Goal: Task Accomplishment & Management: Use online tool/utility

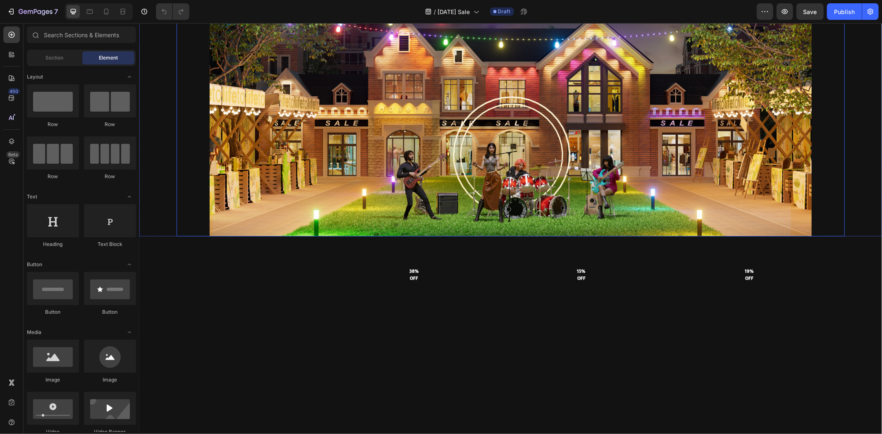
scroll to position [506, 0]
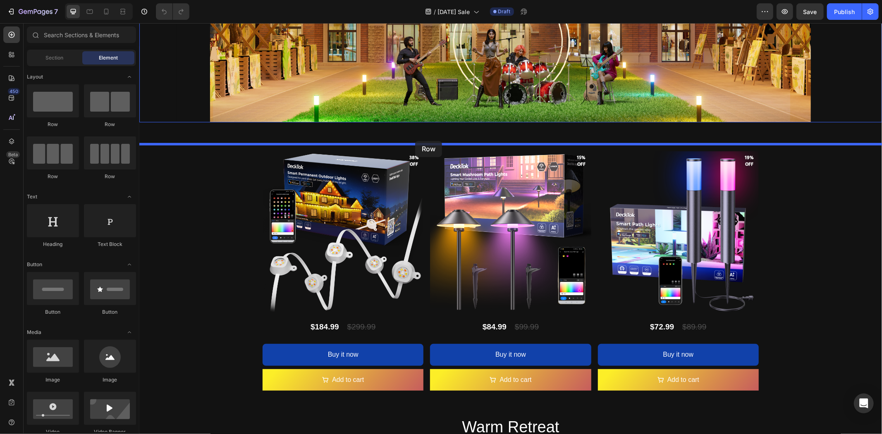
drag, startPoint x: 247, startPoint y: 178, endPoint x: 415, endPoint y: 141, distance: 171.7
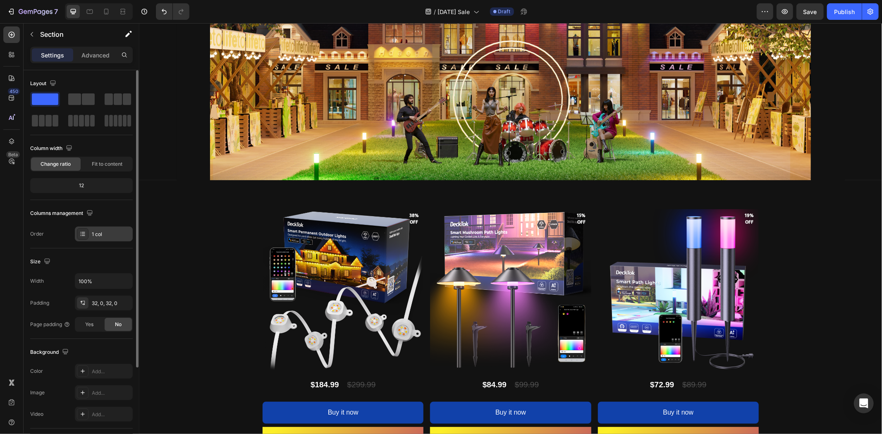
click at [109, 232] on div "1 col" at bounding box center [111, 234] width 39 height 7
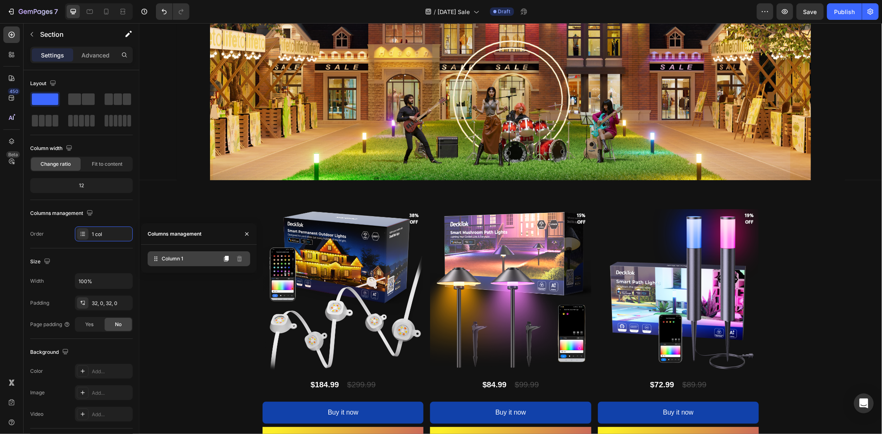
click at [175, 258] on span "Column 1" at bounding box center [173, 258] width 22 height 7
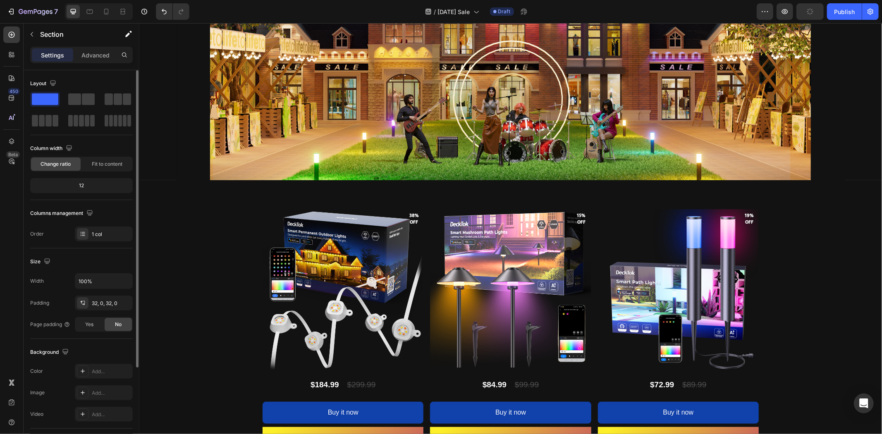
click at [107, 204] on div "Layout Column width Change ratio Fit to content 12 Columns management Order 1 c…" at bounding box center [81, 159] width 103 height 165
click at [110, 96] on span at bounding box center [109, 100] width 8 height 12
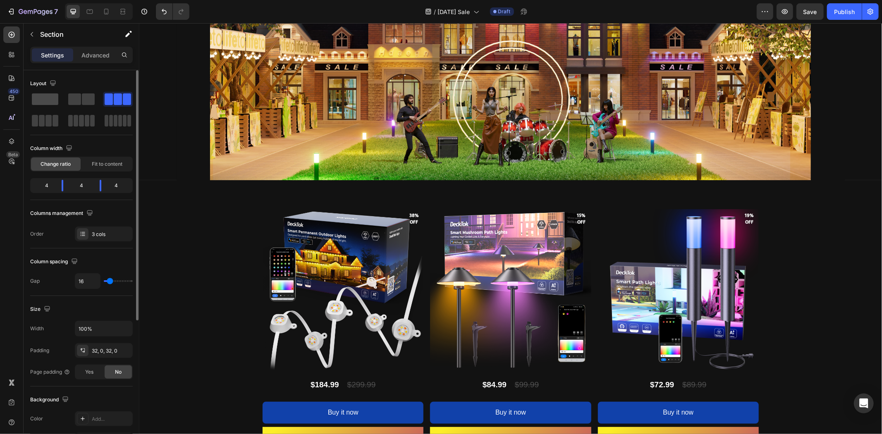
click at [44, 98] on span at bounding box center [45, 100] width 26 height 12
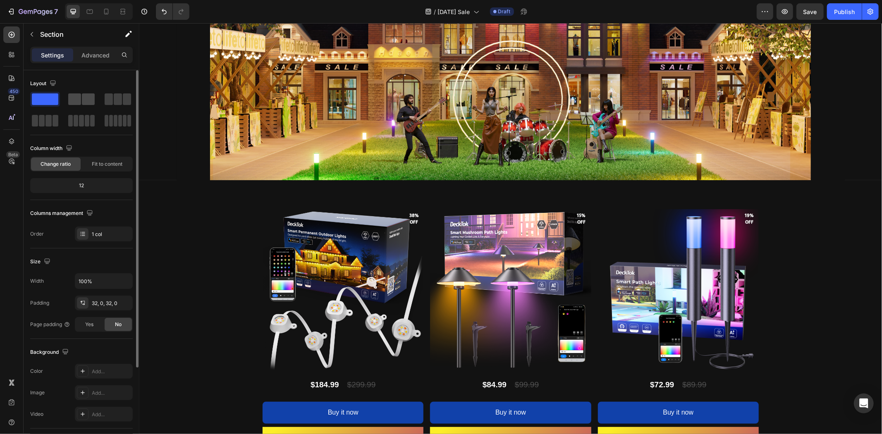
click at [79, 97] on span at bounding box center [74, 100] width 13 height 12
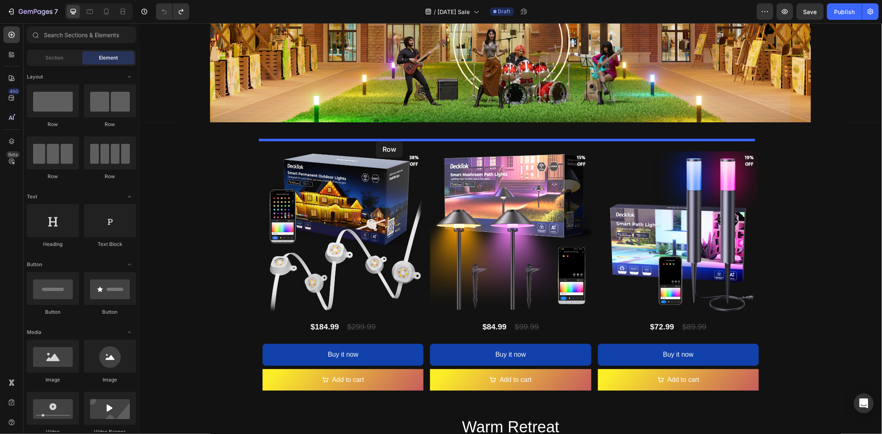
drag, startPoint x: 252, startPoint y: 132, endPoint x: 376, endPoint y: 141, distance: 124.0
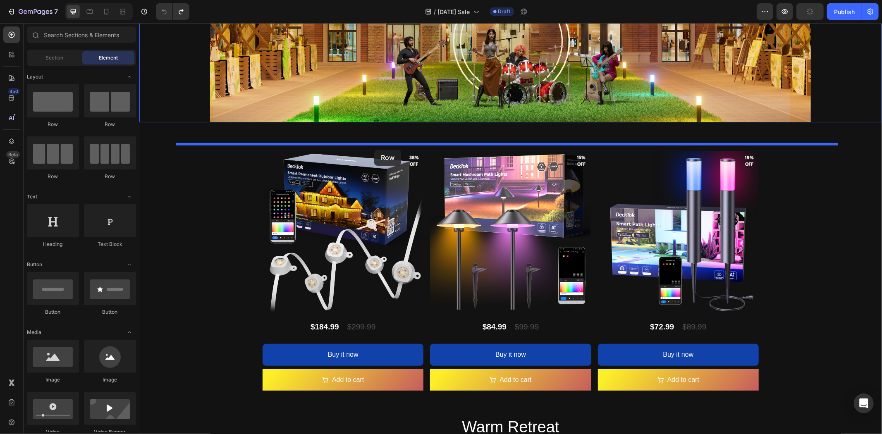
drag, startPoint x: 248, startPoint y: 127, endPoint x: 374, endPoint y: 149, distance: 128.2
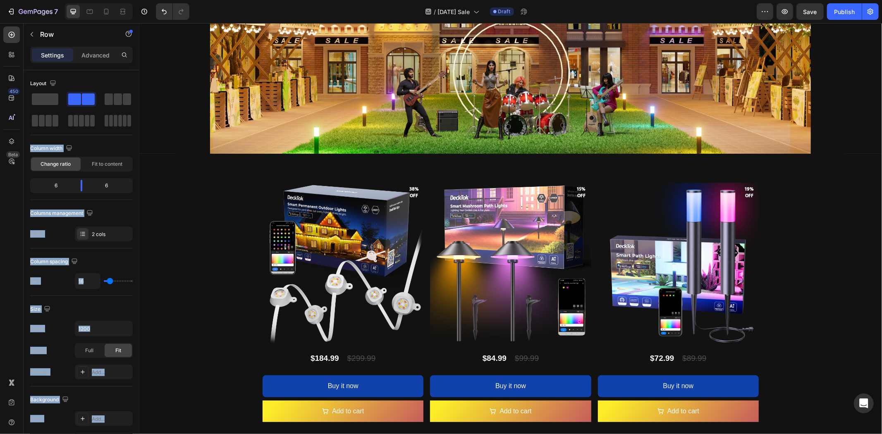
drag, startPoint x: 221, startPoint y: 121, endPoint x: 147, endPoint y: 121, distance: 74.1
click at [34, 34] on icon "button" at bounding box center [32, 34] width 7 height 7
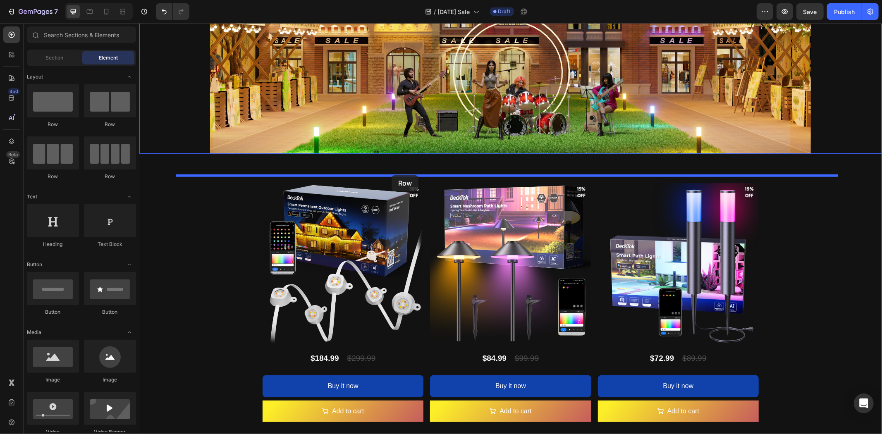
drag, startPoint x: 277, startPoint y: 133, endPoint x: 391, endPoint y: 175, distance: 121.6
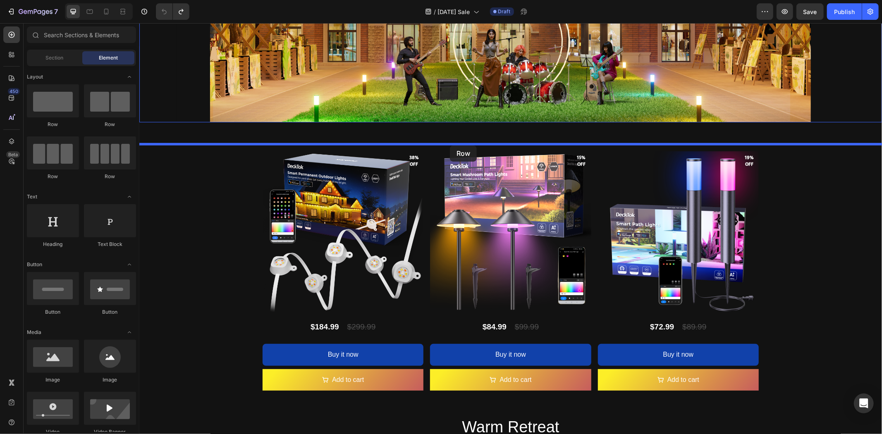
drag, startPoint x: 244, startPoint y: 182, endPoint x: 450, endPoint y: 145, distance: 208.9
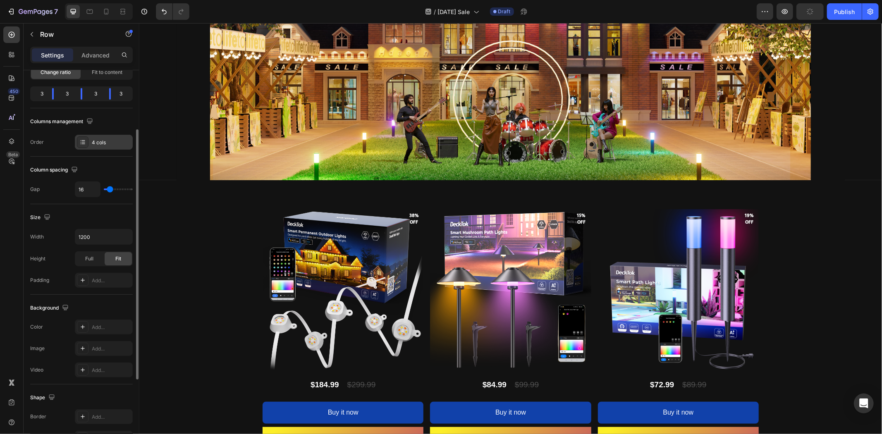
click at [96, 139] on div "4 cols" at bounding box center [111, 142] width 39 height 7
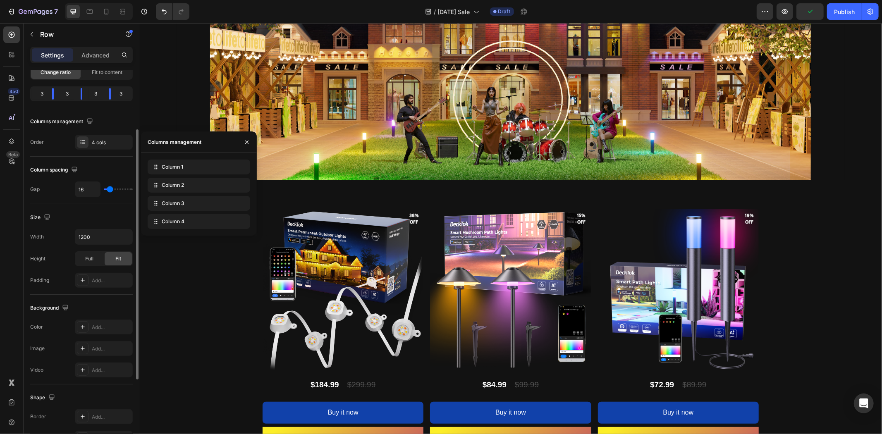
click at [46, 137] on div "Order 4 cols" at bounding box center [81, 142] width 103 height 15
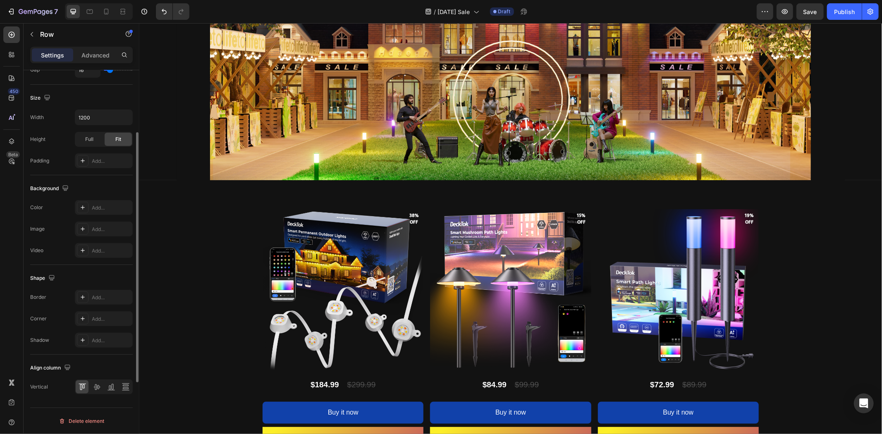
scroll to position [0, 0]
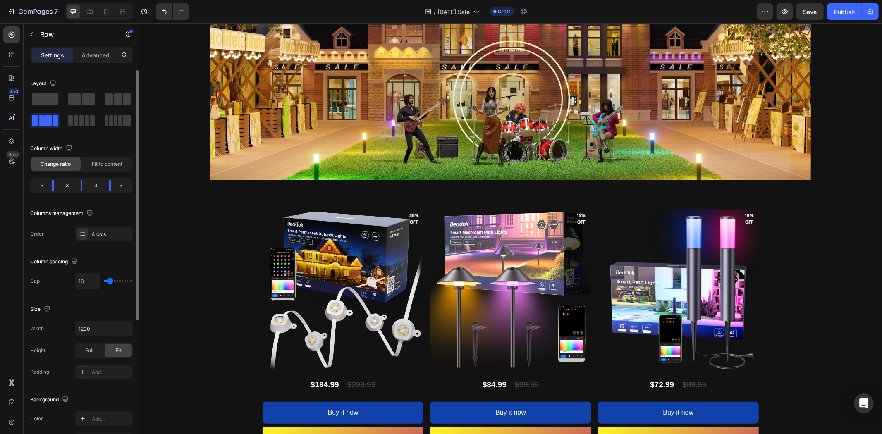
click at [41, 185] on div "3" at bounding box center [39, 186] width 14 height 12
drag, startPoint x: 52, startPoint y: 186, endPoint x: 86, endPoint y: 189, distance: 34.4
click at [86, 0] on body "7 Version history / Halloween Sale Draft Preview Save Publish 450 Beta Sections…" at bounding box center [441, 0] width 882 height 0
drag, startPoint x: 96, startPoint y: 185, endPoint x: 96, endPoint y: 199, distance: 13.7
click at [96, 199] on div "Column width Change ratio Fit to content 3 3 3 3" at bounding box center [81, 171] width 103 height 58
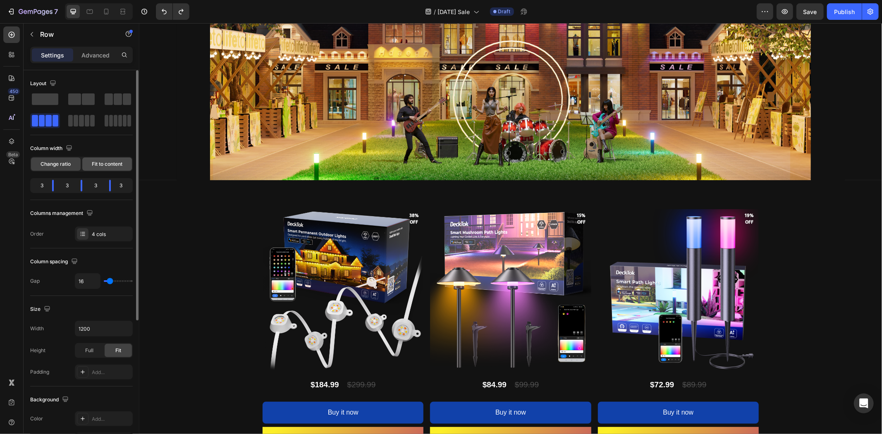
click at [103, 167] on span "Fit to content" at bounding box center [107, 164] width 31 height 7
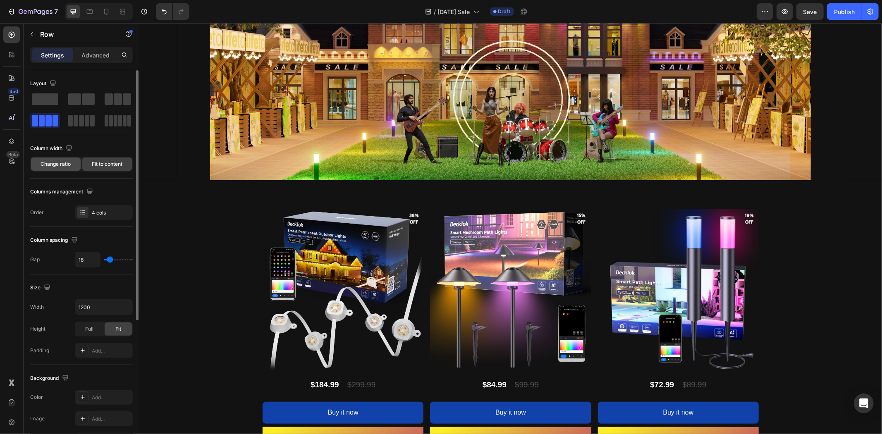
click at [73, 165] on div "Change ratio" at bounding box center [56, 164] width 50 height 13
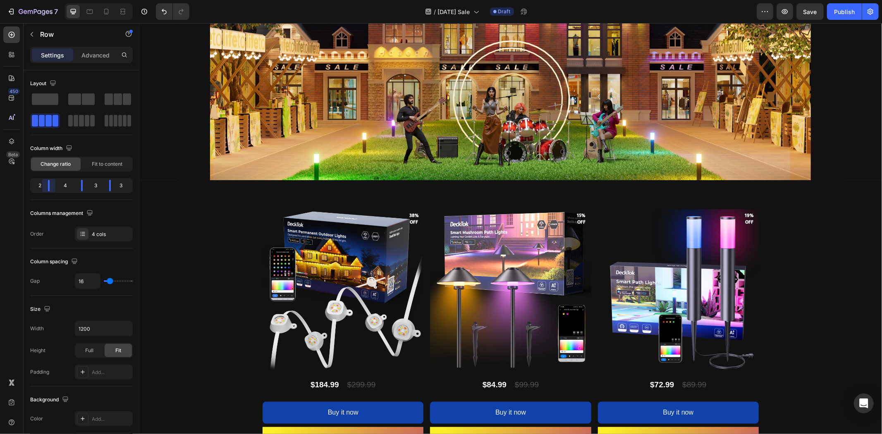
drag, startPoint x: 53, startPoint y: 184, endPoint x: 41, endPoint y: 185, distance: 11.2
click at [41, 0] on body "7 Version history / Halloween Sale Draft Preview Save Publish 450 Beta Sections…" at bounding box center [441, 0] width 882 height 0
drag, startPoint x: 42, startPoint y: 185, endPoint x: 93, endPoint y: 186, distance: 50.5
click at [93, 0] on body "7 Version history / Halloween Sale Draft Preview Publish 450 Beta Sections(18) …" at bounding box center [441, 0] width 882 height 0
click at [34, 33] on icon "button" at bounding box center [32, 34] width 7 height 7
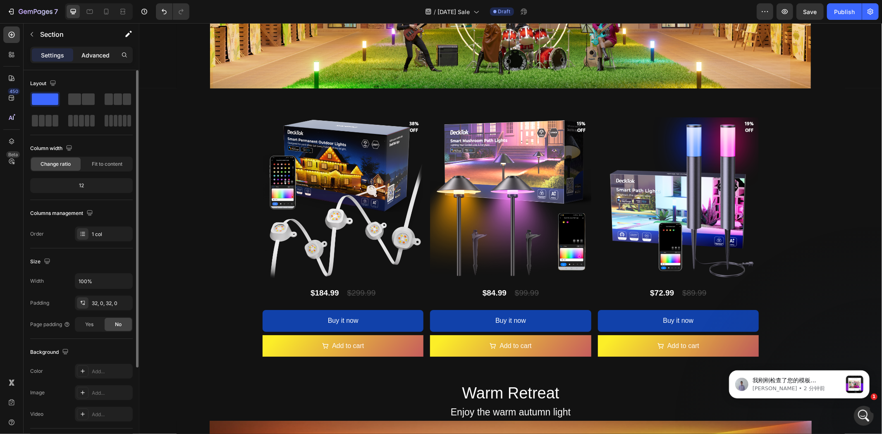
click at [100, 57] on p "Advanced" at bounding box center [96, 55] width 28 height 9
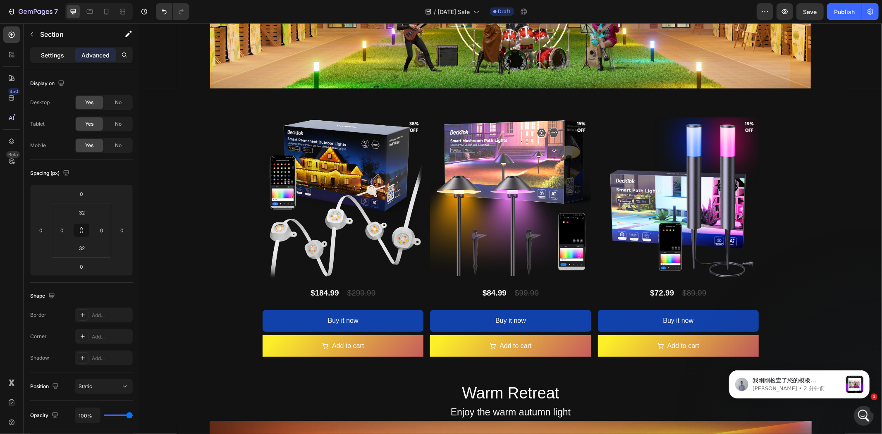
click at [53, 51] on p "Settings" at bounding box center [52, 55] width 23 height 9
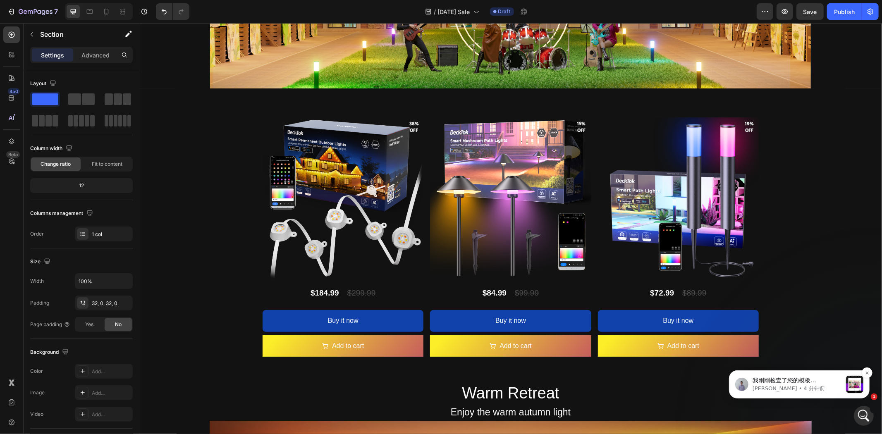
click at [822, 383] on span "我刚刚检查了您的模板 [Tony GemPages] FALL SALE，在上线页面上，我可以看到验证码（CAPTCHA）已经显示。 您能通过这个链接和我一起…" at bounding box center [797, 409] width 89 height 64
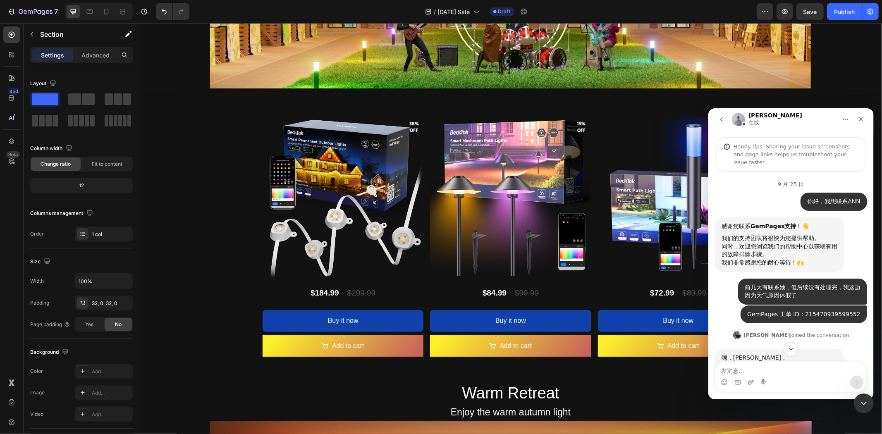
scroll to position [1, 0]
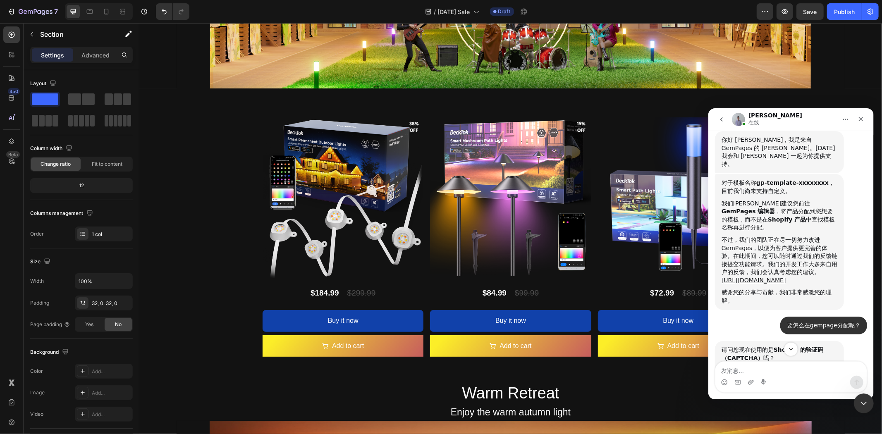
drag, startPoint x: 872, startPoint y: 149, endPoint x: 1446, endPoint y: 433, distance: 640.4
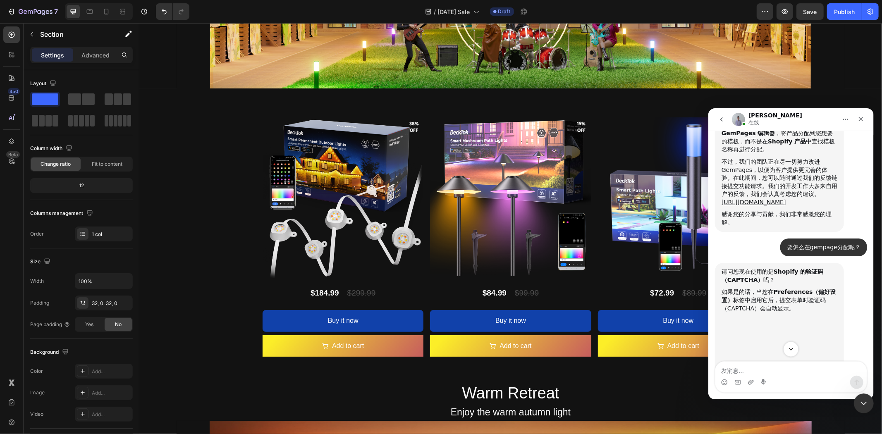
click at [794, 350] on icon "Scroll to bottom" at bounding box center [790, 348] width 7 height 7
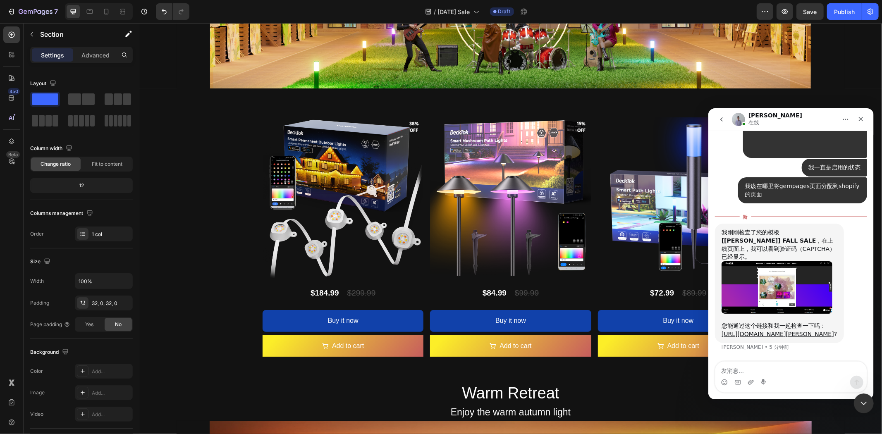
scroll to position [6235, 0]
click at [773, 331] on link "[URL][DOMAIN_NAME][PERSON_NAME]" at bounding box center [778, 334] width 113 height 7
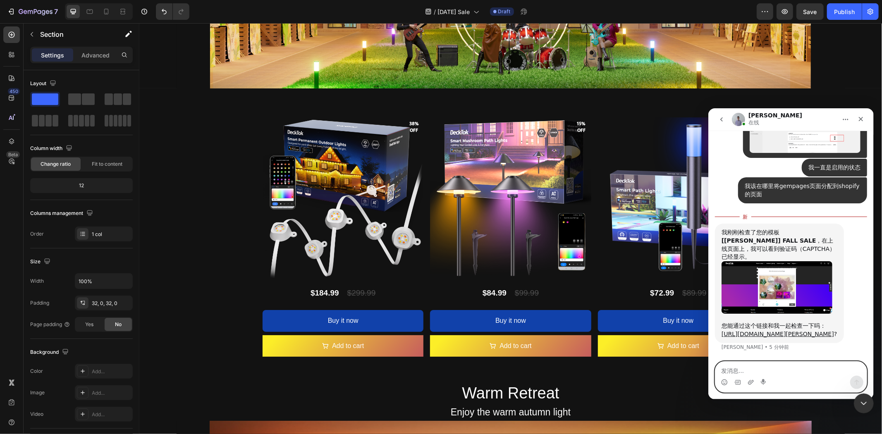
click at [777, 369] on textarea "发消息..." at bounding box center [790, 369] width 151 height 14
click at [808, 280] on img "Brad说…" at bounding box center [777, 287] width 111 height 53
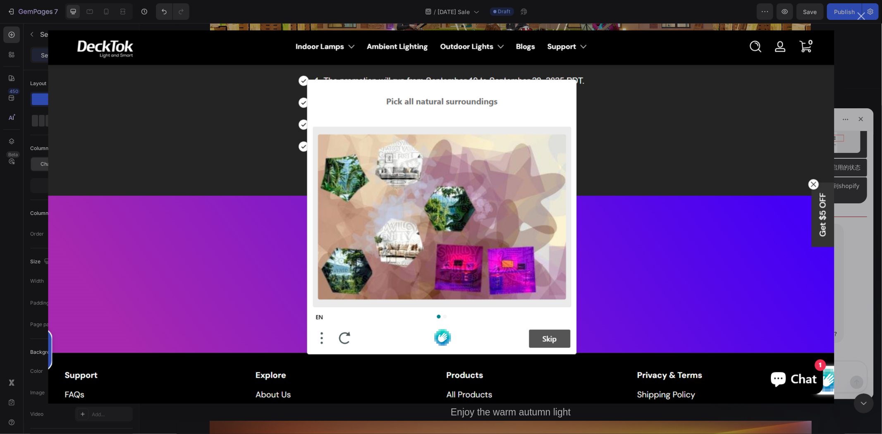
scroll to position [0, 0]
click at [781, 257] on img "关闭" at bounding box center [441, 218] width 787 height 374
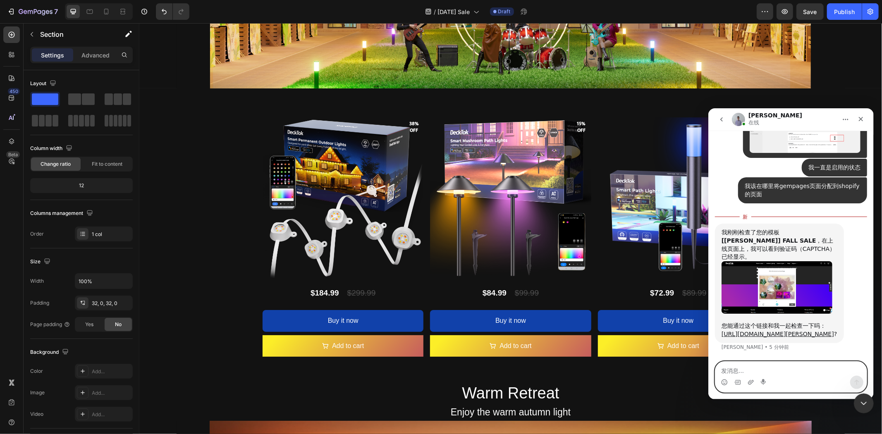
click at [779, 371] on textarea "发消息..." at bounding box center [790, 369] width 151 height 14
type textarea "我不太理解"
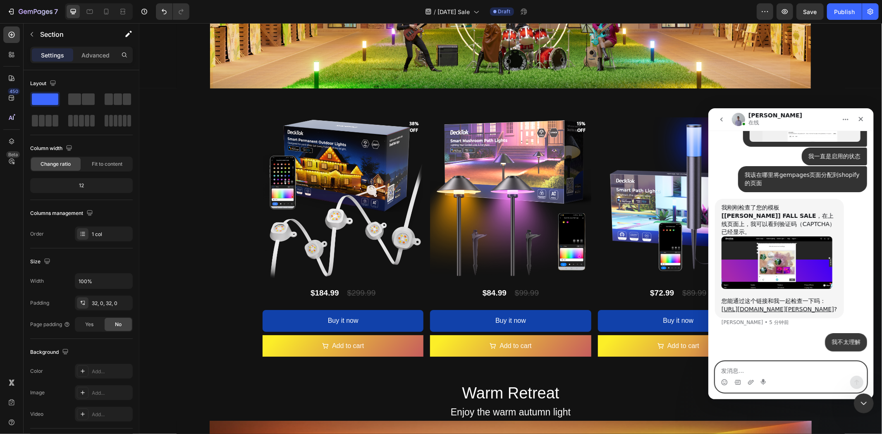
scroll to position [6246, 0]
type textarea "w"
drag, startPoint x: 800, startPoint y: 371, endPoint x: 796, endPoint y: 371, distance: 4.2
click at [800, 371] on textarea "发消息..." at bounding box center [790, 369] width 151 height 14
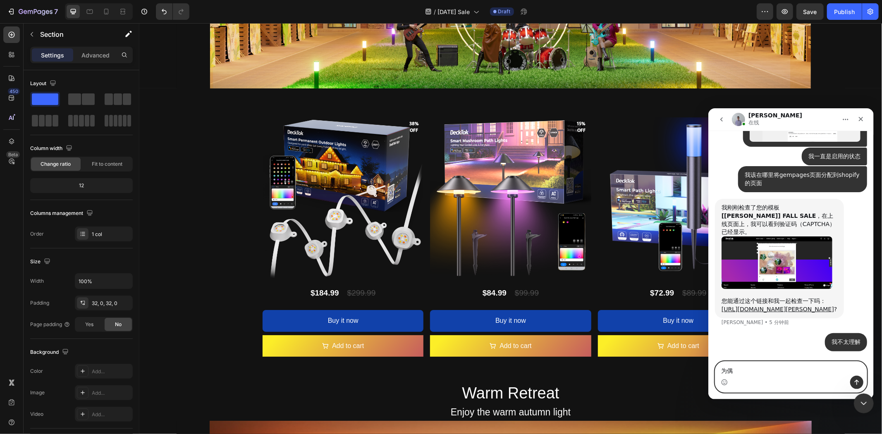
type textarea "为"
click at [777, 369] on textarea "为什么会扯到验证码9captcha？" at bounding box center [790, 369] width 151 height 14
click at [801, 372] on textarea "为什么会扯到验证码（captcha？" at bounding box center [790, 369] width 151 height 14
click at [749, 371] on textarea "为什么会扯到验证码（captcha）？" at bounding box center [790, 369] width 151 height 14
type textarea "为什么会聊到验证码（captcha）？"
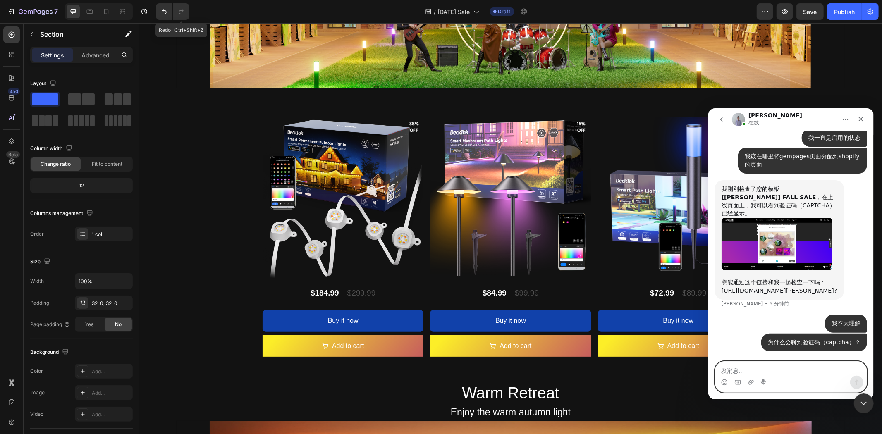
scroll to position [6265, 0]
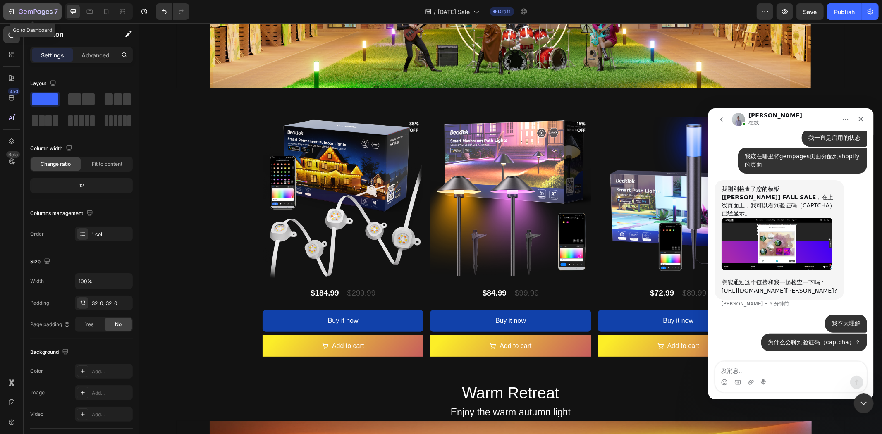
click at [12, 13] on icon "button" at bounding box center [11, 11] width 8 height 8
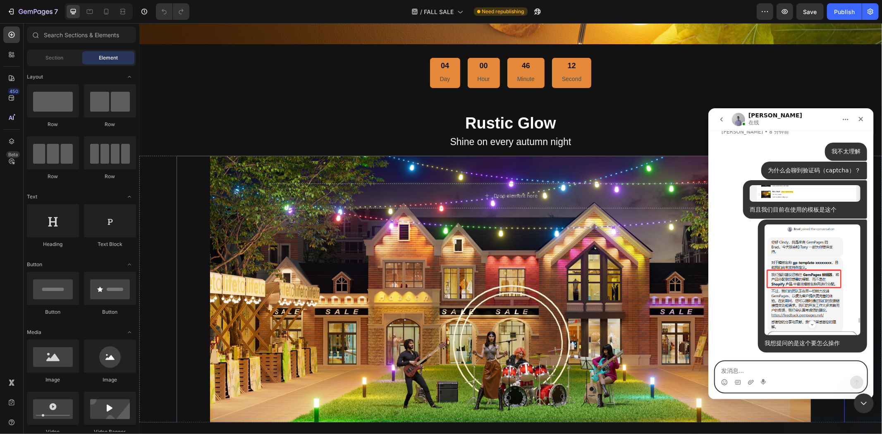
scroll to position [367, 0]
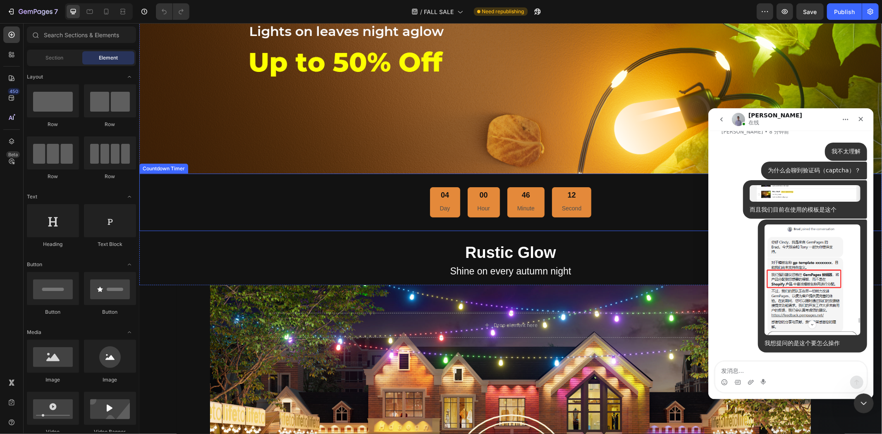
click at [378, 199] on div "04 Day 00 Hour 46 Minute 12 Second" at bounding box center [510, 202] width 717 height 31
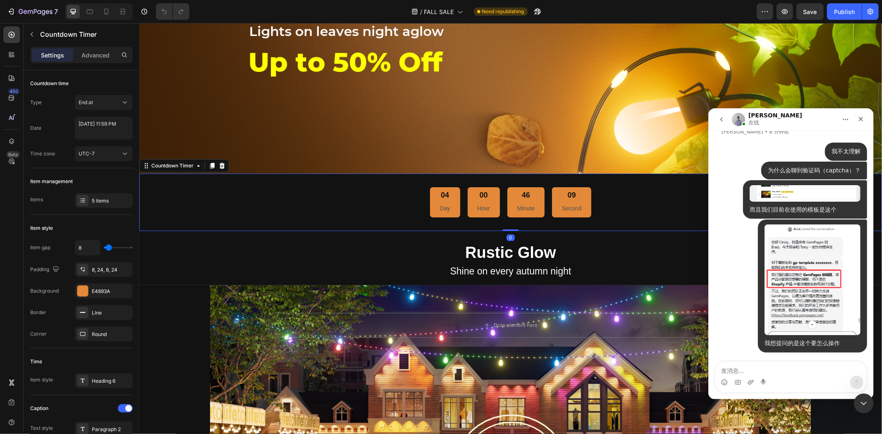
click at [442, 203] on p "Day" at bounding box center [445, 208] width 10 height 10
click at [105, 200] on div "5 items" at bounding box center [111, 200] width 39 height 7
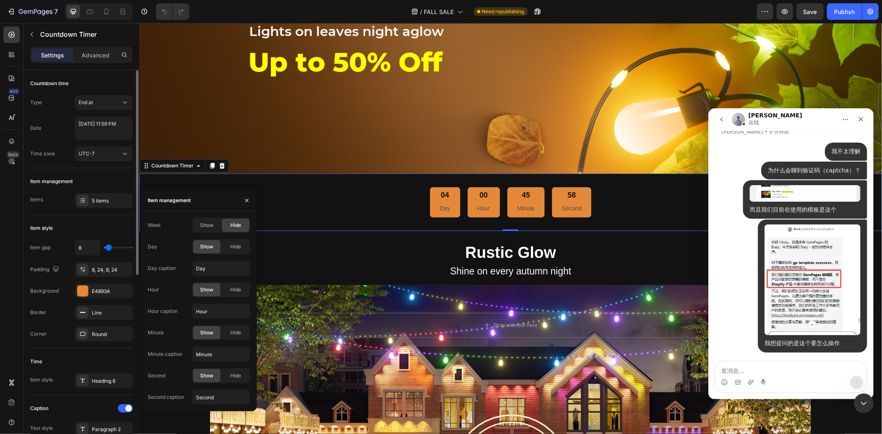
click at [106, 217] on div "Item style Item gap 8 Padding 8, 24, 8, 24 Background E4893A Border Line Corner…" at bounding box center [81, 282] width 103 height 134
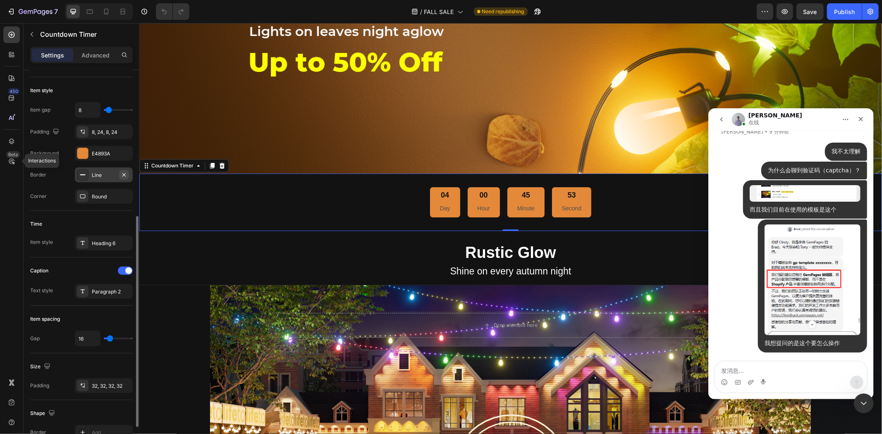
scroll to position [184, 0]
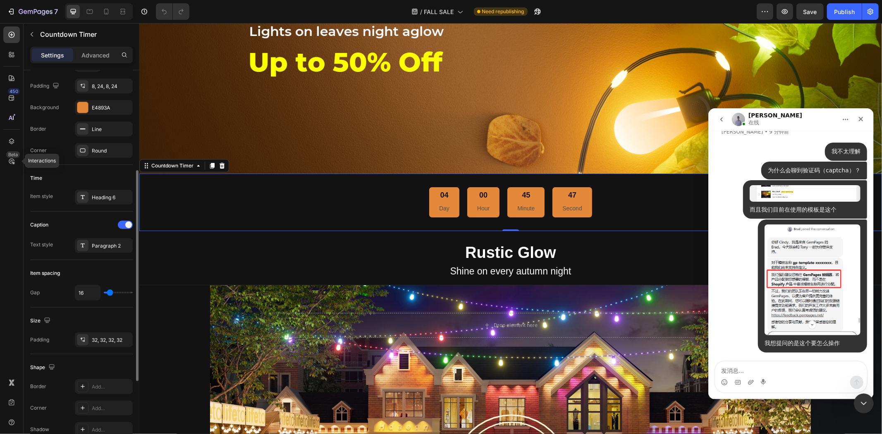
type input "17"
type input "22"
type input "25"
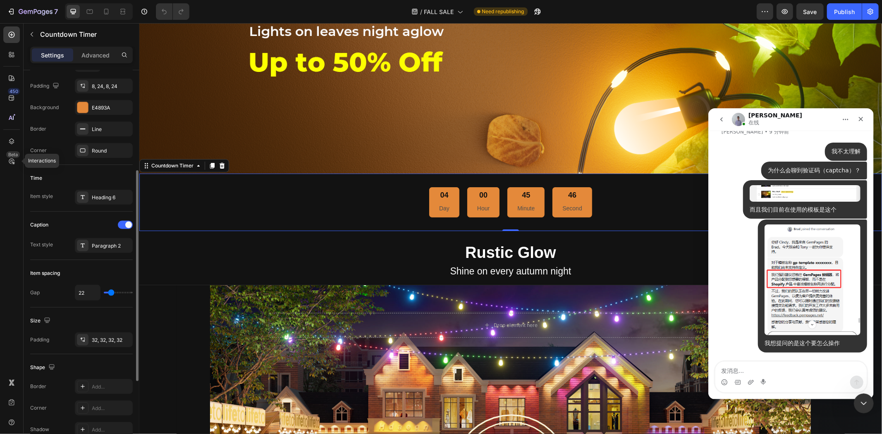
type input "25"
type input "27"
type input "32"
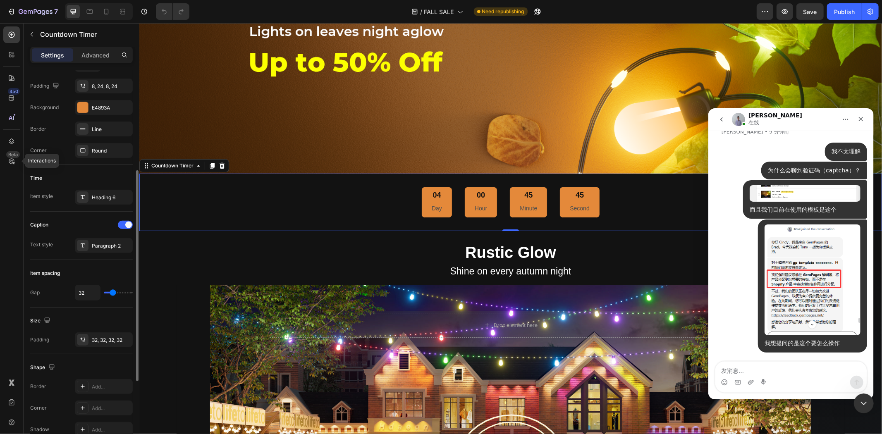
type input "29"
type input "27"
type input "25"
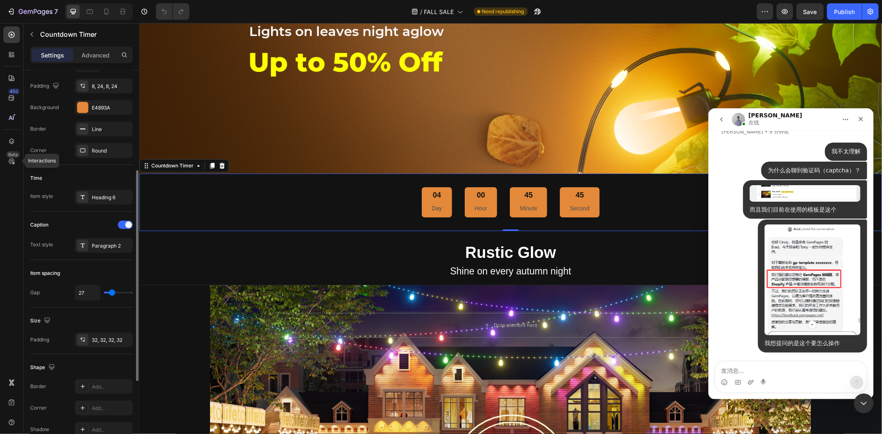
type input "25"
type input "22"
type input "20"
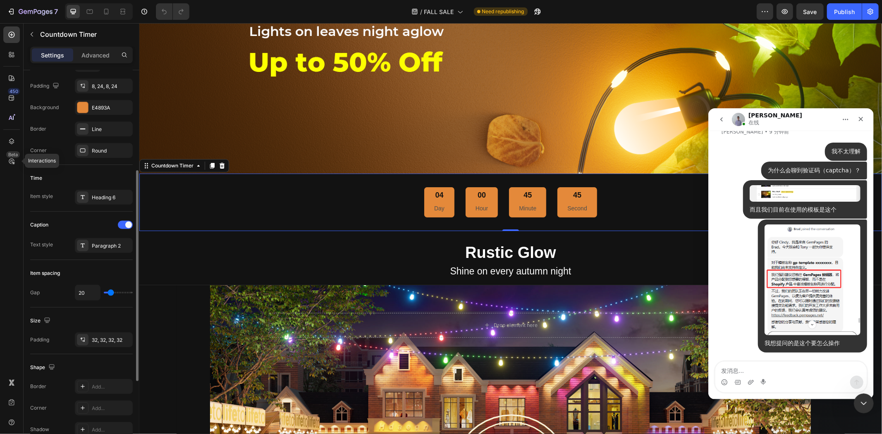
type input "17"
type input "15"
type input "12"
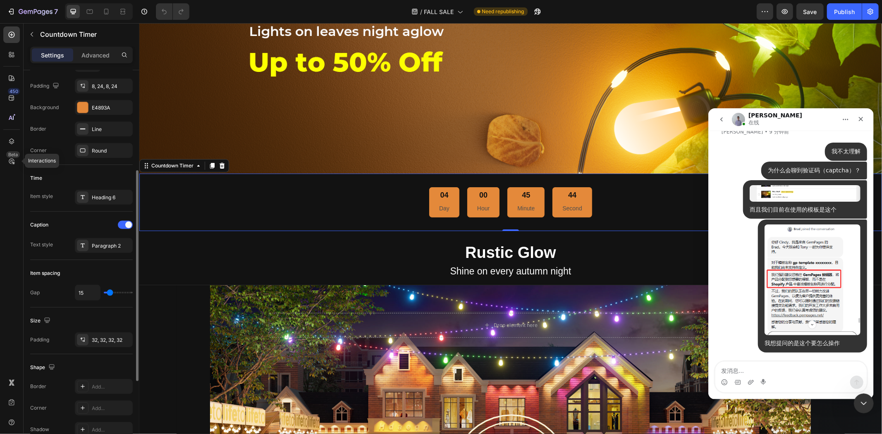
type input "12"
type input "10"
type input "12"
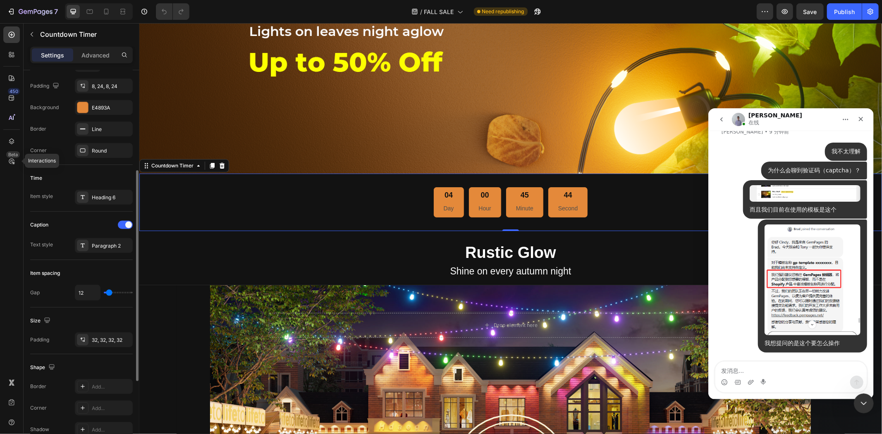
type input "15"
type input "17"
click at [110, 293] on input "range" at bounding box center [118, 293] width 29 height 2
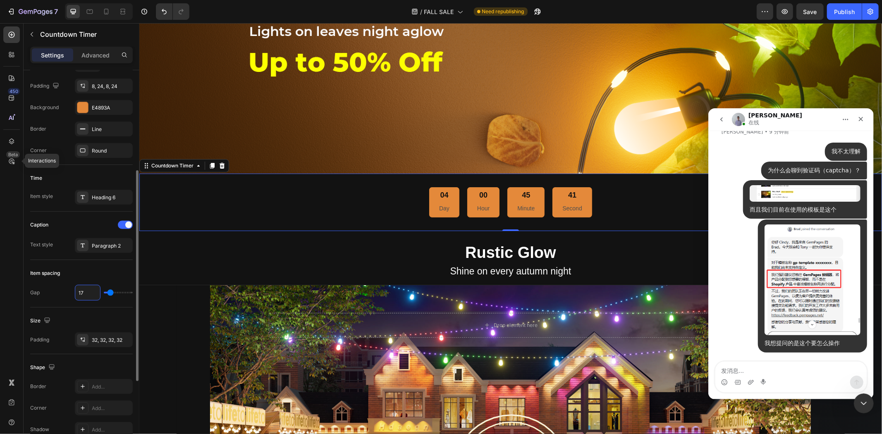
type input "1"
type input "16"
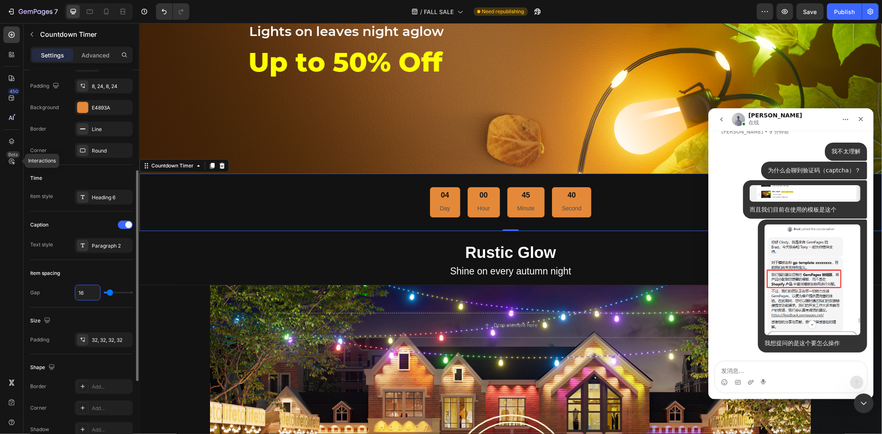
click at [107, 269] on div "Item spacing" at bounding box center [81, 273] width 103 height 13
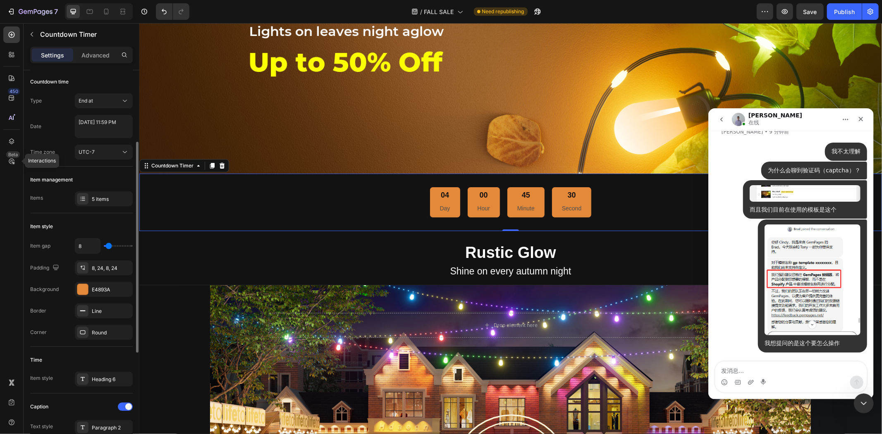
scroll to position [48, 0]
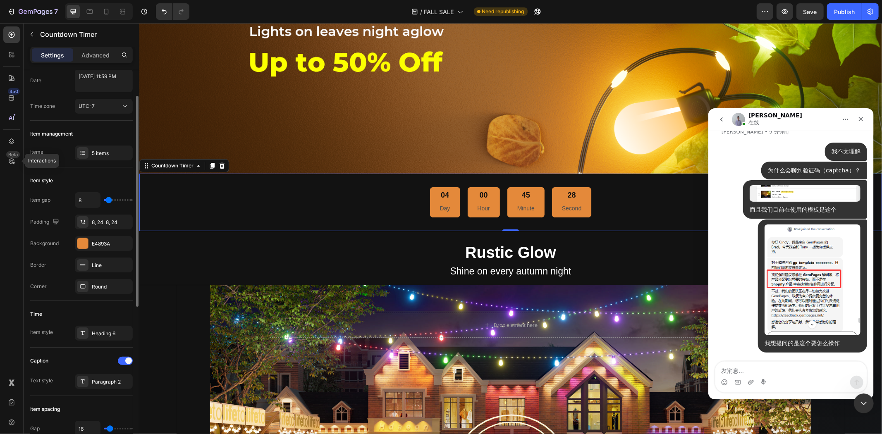
type input "2"
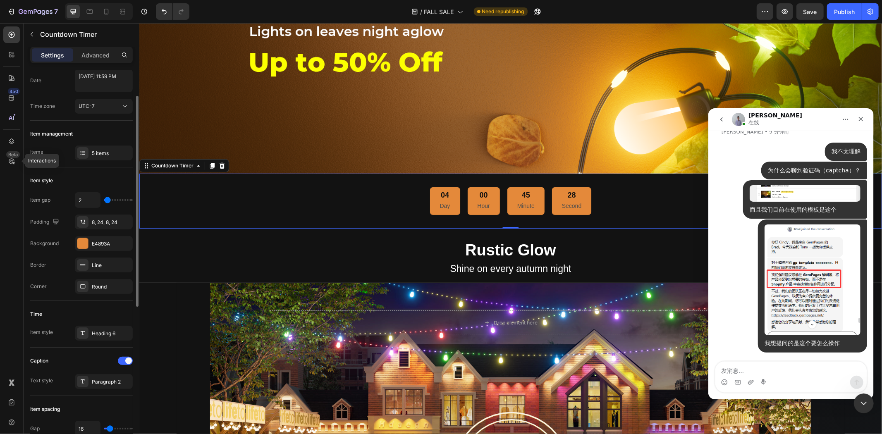
type input "5"
type input "10"
type input "12"
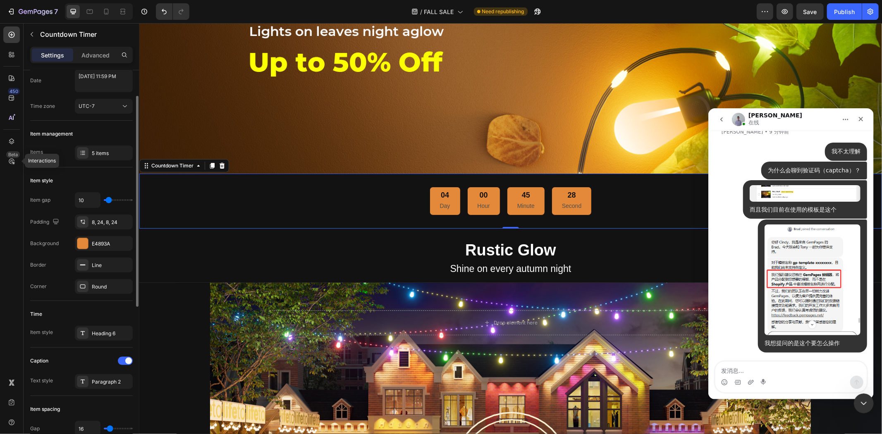
type input "12"
type input "17"
type input "20"
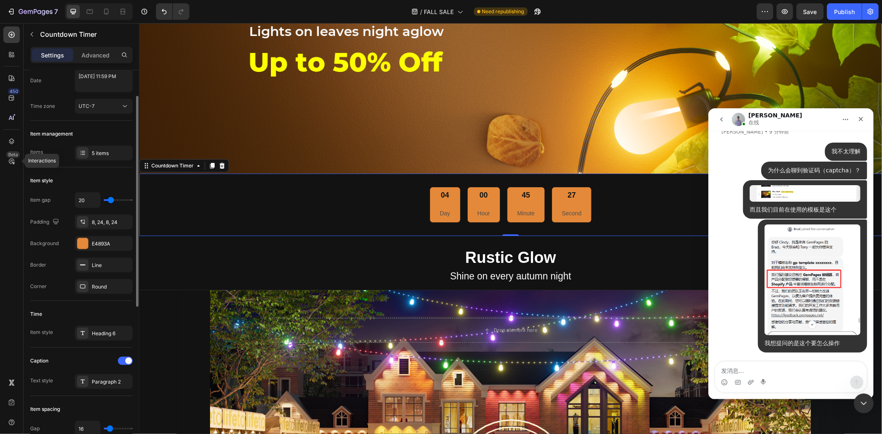
type input "17"
type input "15"
type input "12"
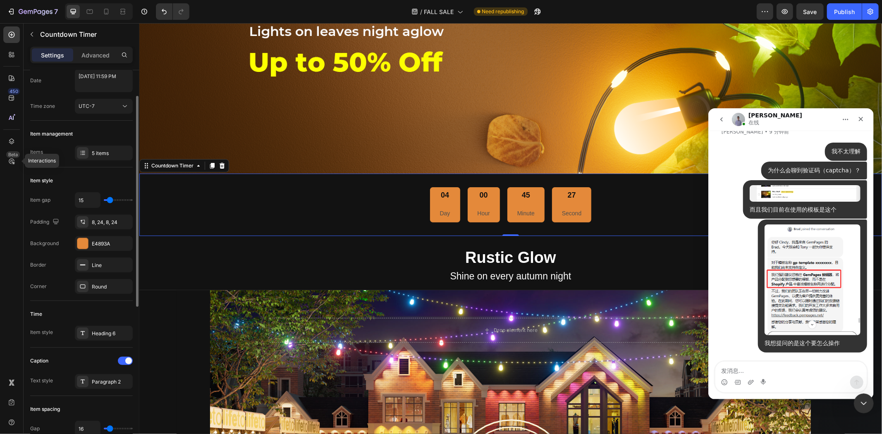
type input "12"
type input "10"
type input "7"
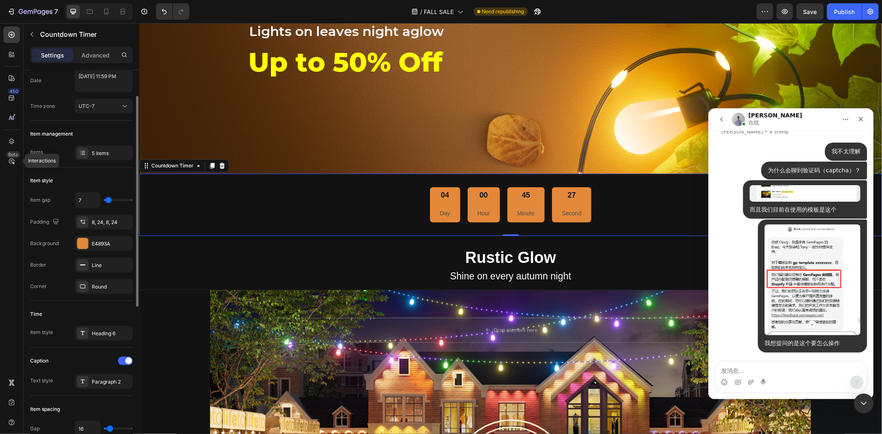
type input "5"
type input "2"
type input "0"
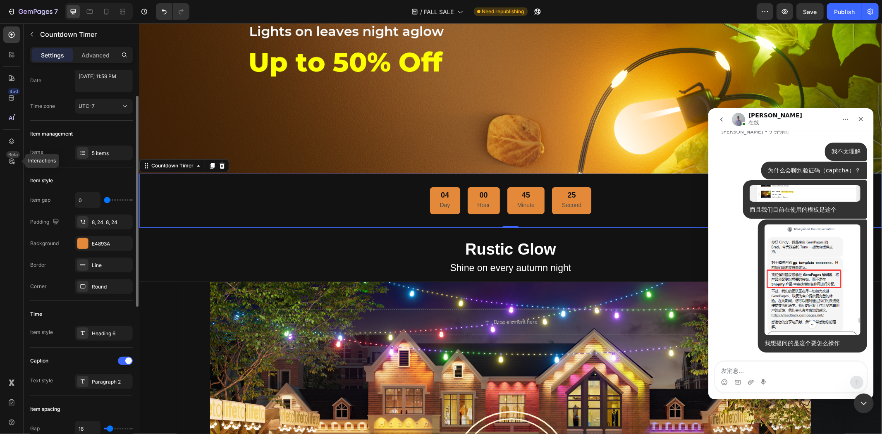
type input "0"
click at [104, 200] on input "range" at bounding box center [118, 200] width 29 height 2
type input "5"
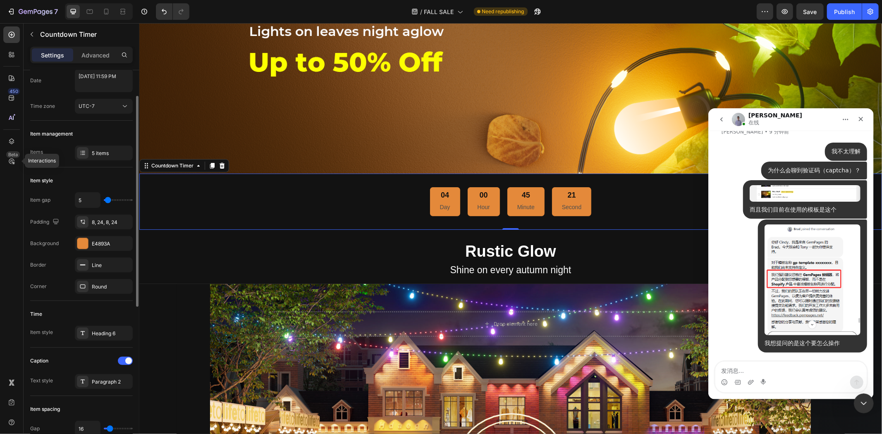
type input "7"
type input "10"
type input "12"
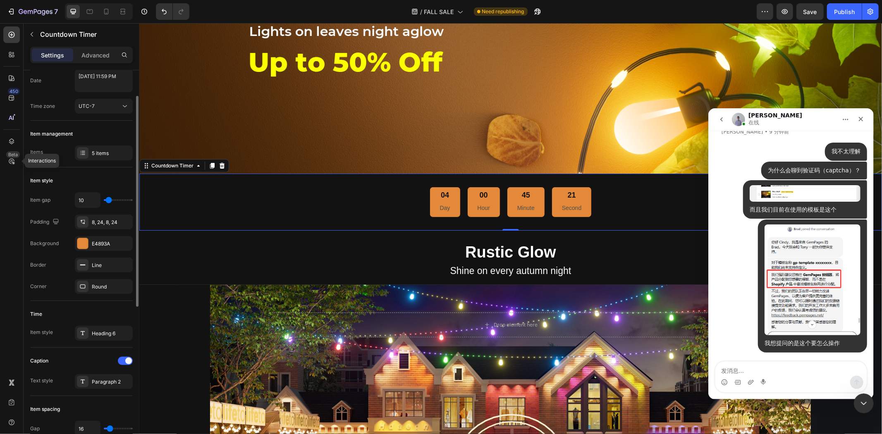
type input "12"
type input "15"
type input "17"
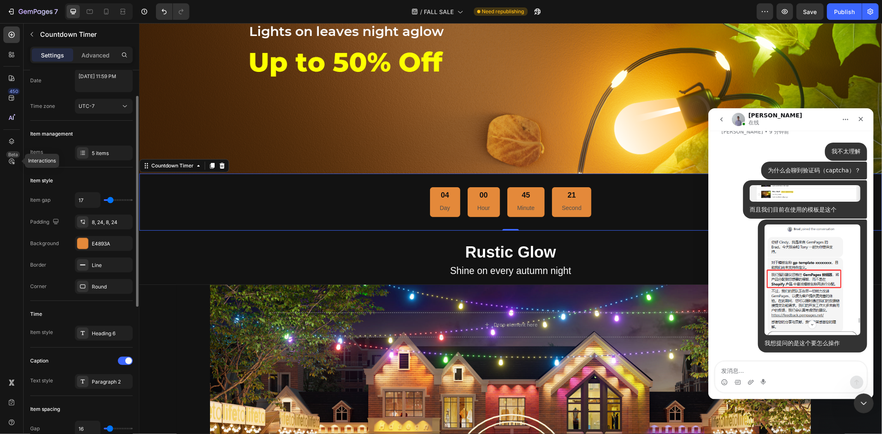
type input "20"
type input "22"
type input "27"
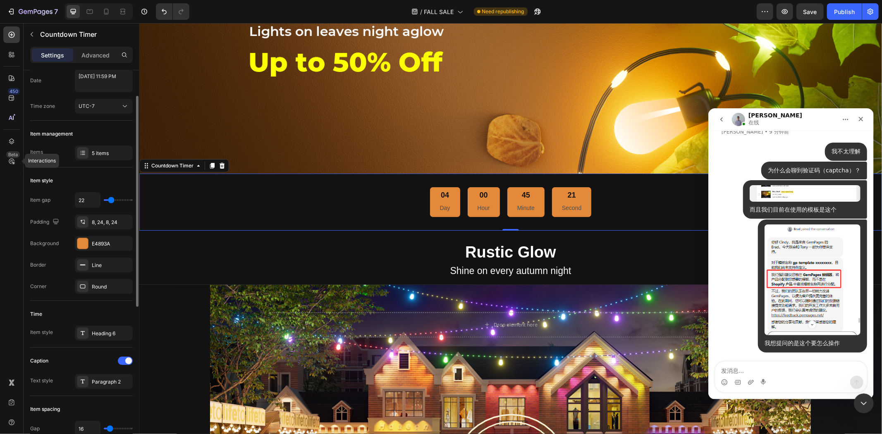
type input "27"
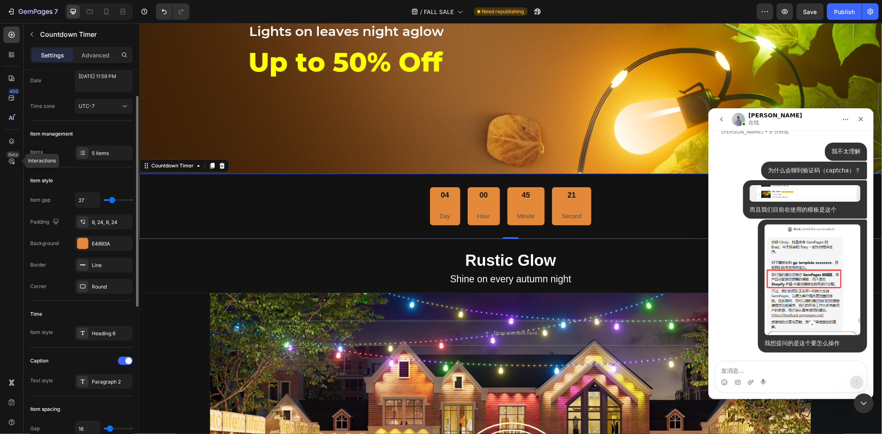
type input "32"
type input "39"
type input "49"
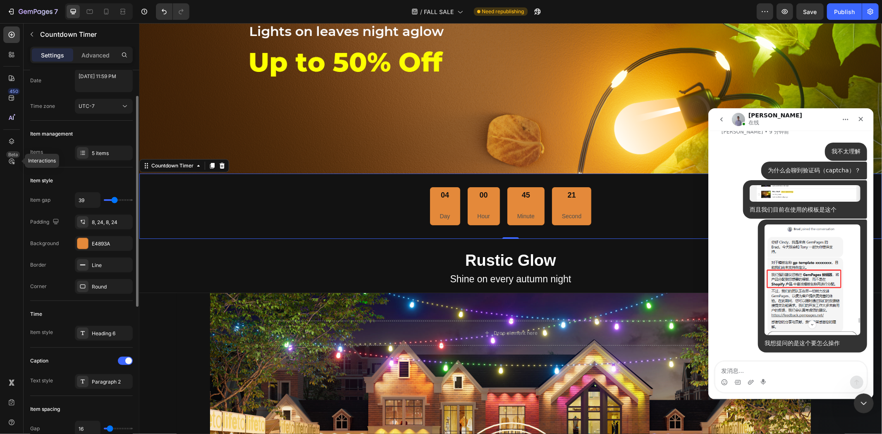
type input "49"
type input "57"
type input "62"
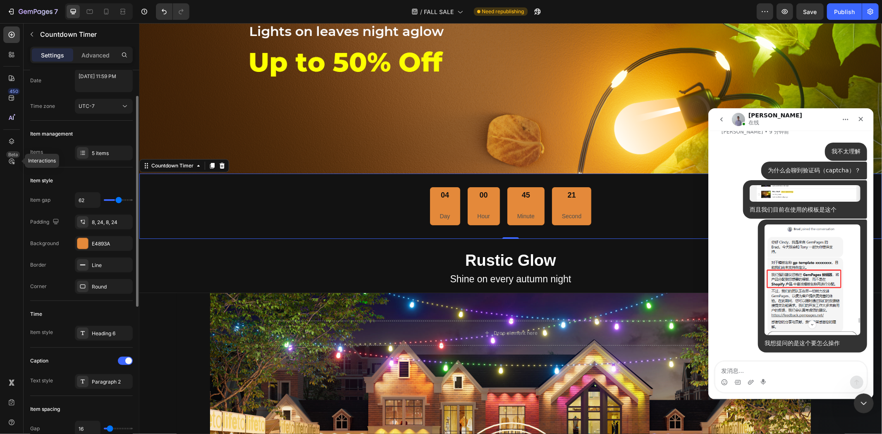
type input "66"
type input "71"
type input "76"
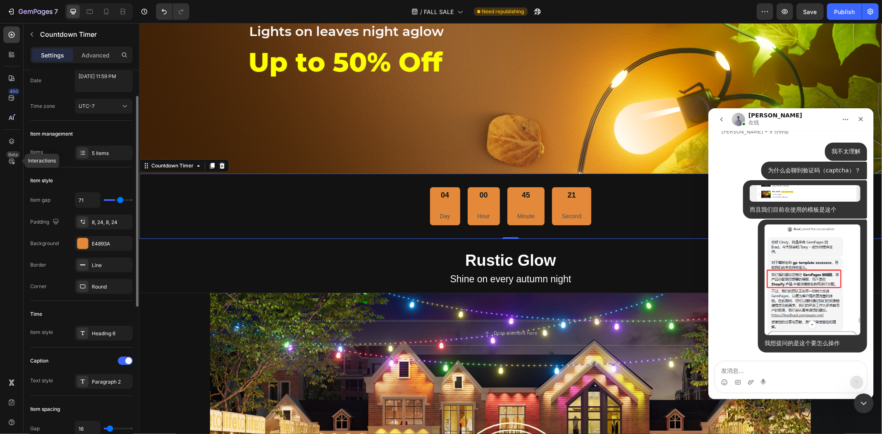
type input "76"
type input "81"
type input "86"
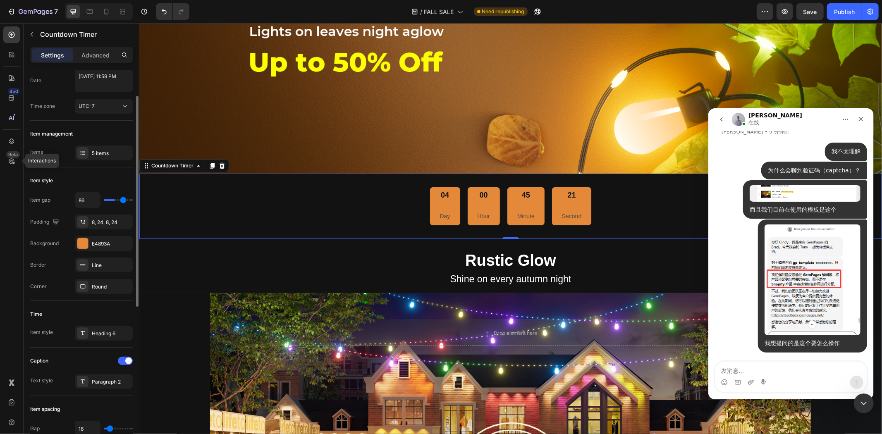
type input "89"
type input "91"
type input "94"
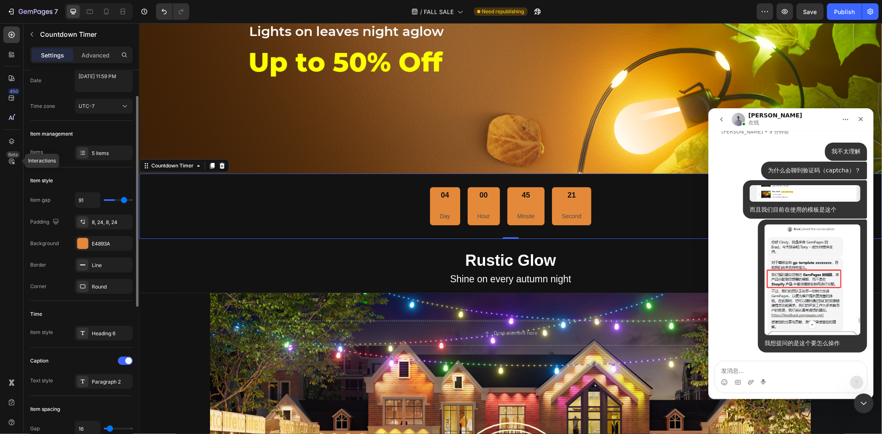
type input "94"
type input "96"
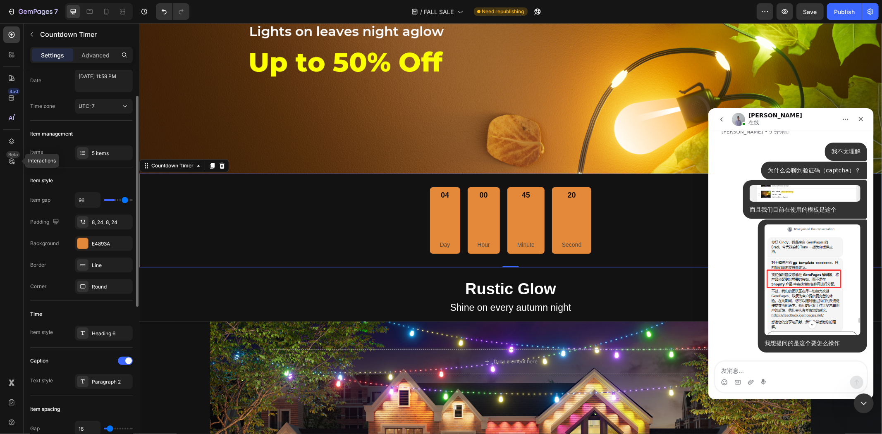
type input "99"
type input "101"
type input "103"
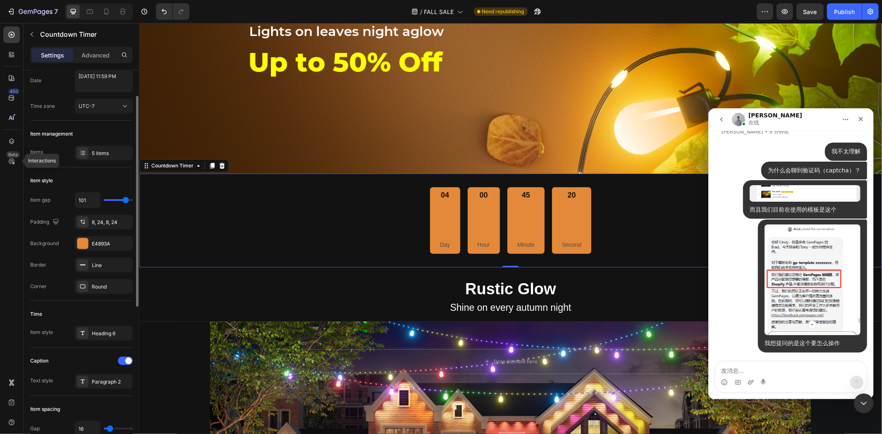
type input "103"
type input "108"
type input "111"
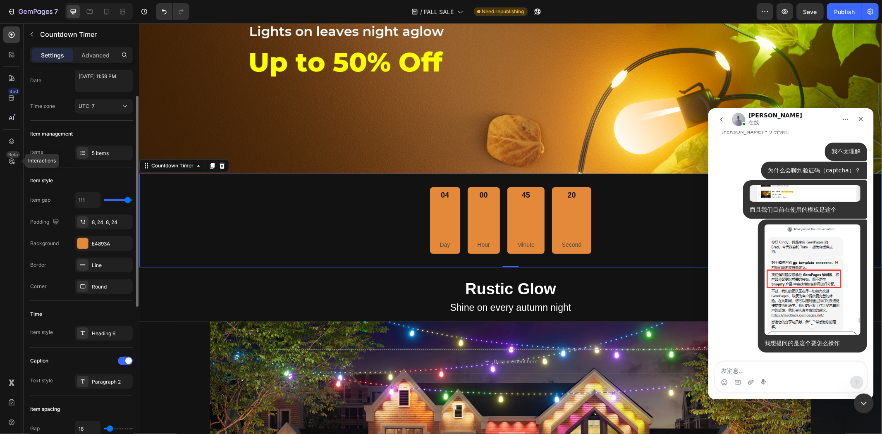
type input "113"
type input "116"
type input "118"
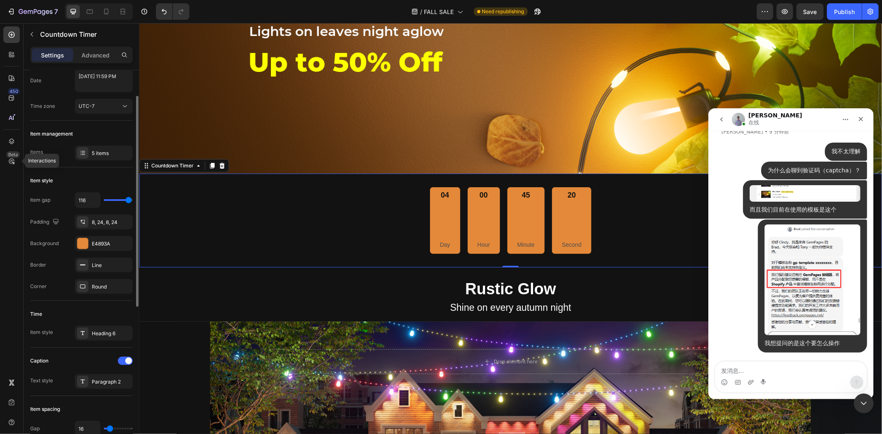
type input "118"
type input "120"
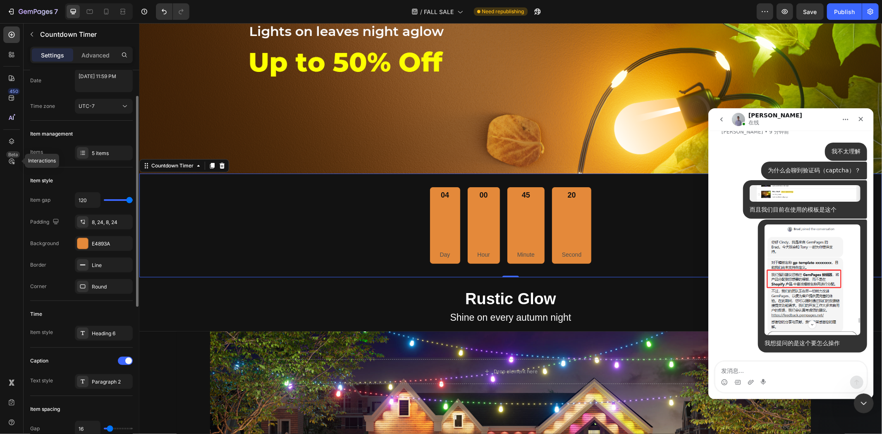
type input "113"
type input "106"
type input "101"
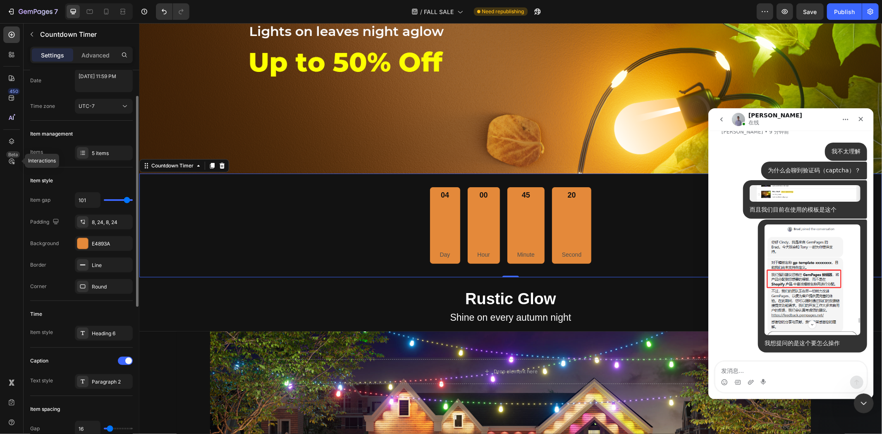
type input "101"
type input "94"
type input "86"
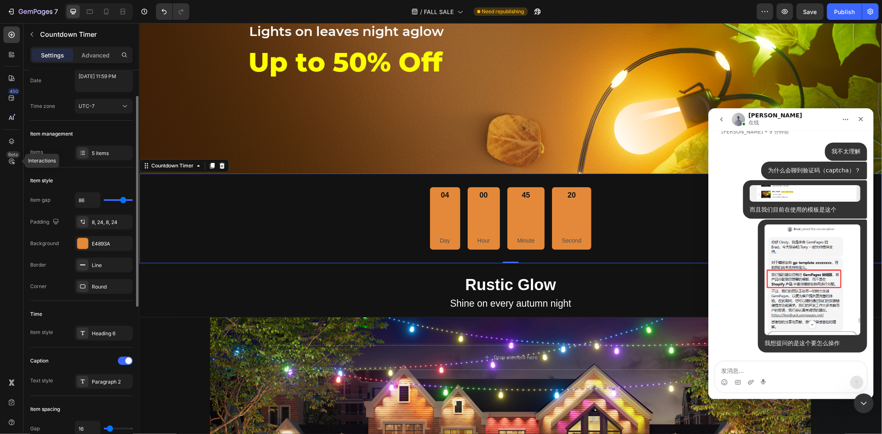
type input "39"
type input "34"
type input "29"
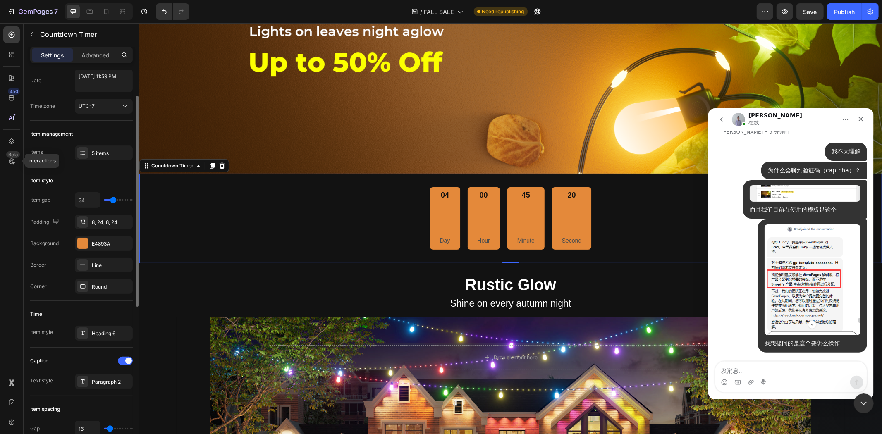
type input "29"
type input "25"
type input "22"
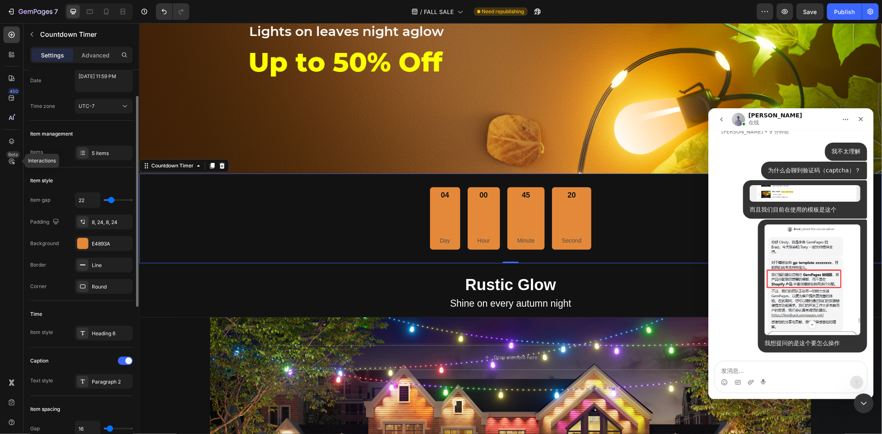
type input "17"
type input "15"
type input "12"
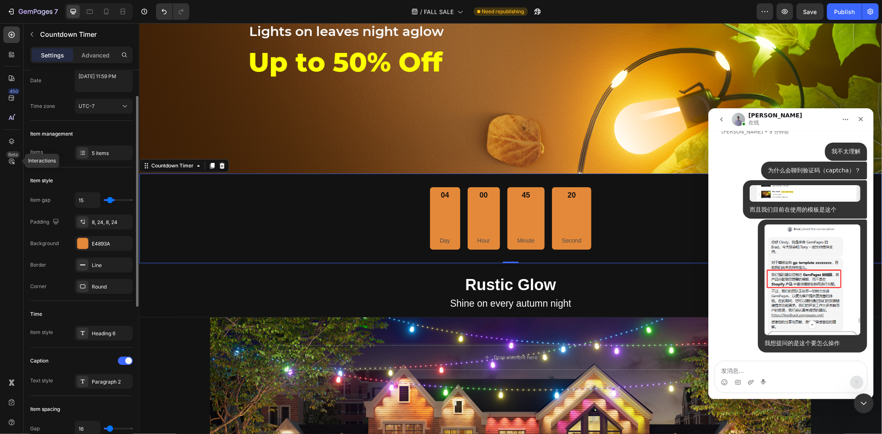
type input "12"
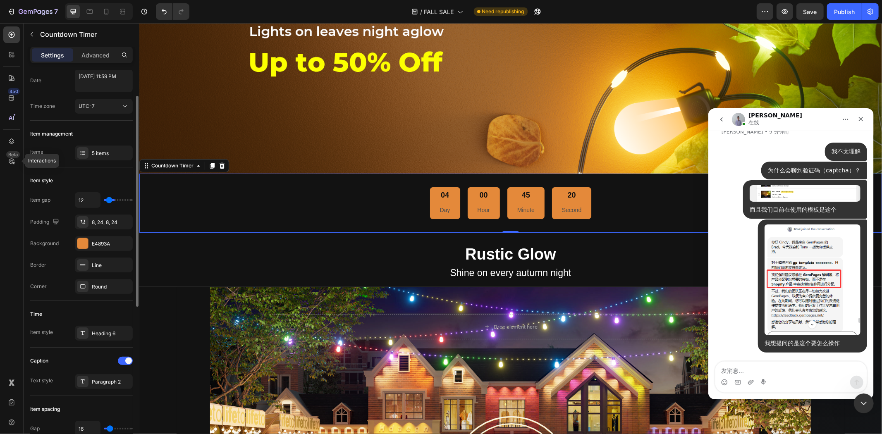
type input "10"
type input "5"
type input "2"
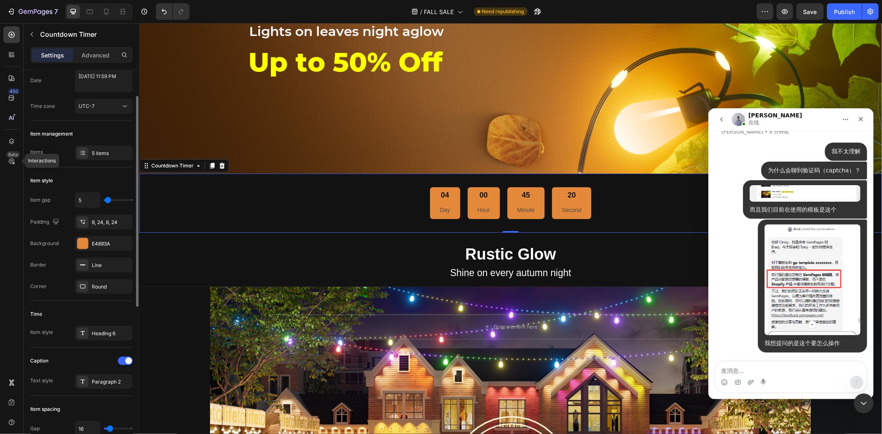
type input "2"
type input "0"
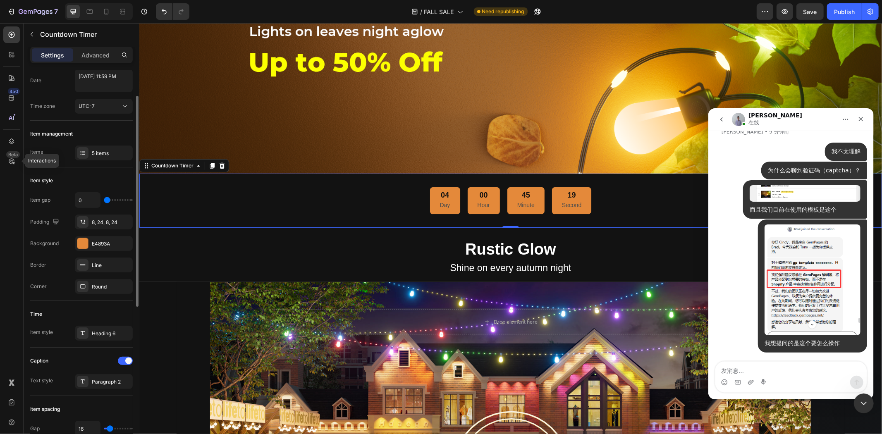
type input "2"
type input "5"
type input "7"
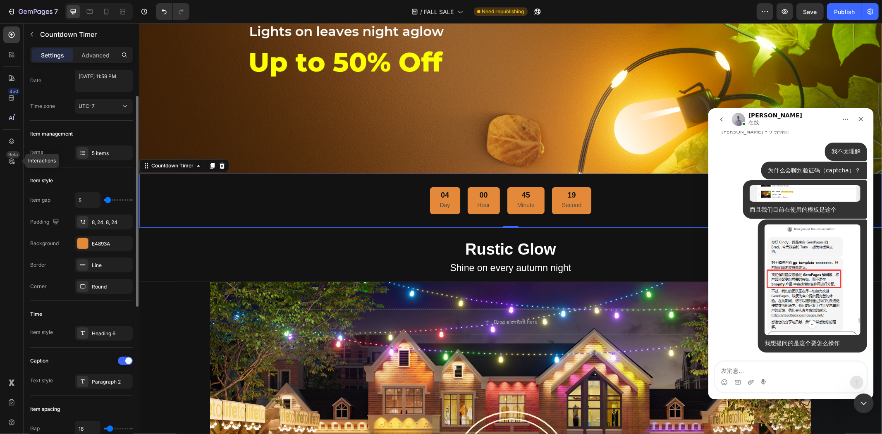
type input "7"
type input "10"
type input "12"
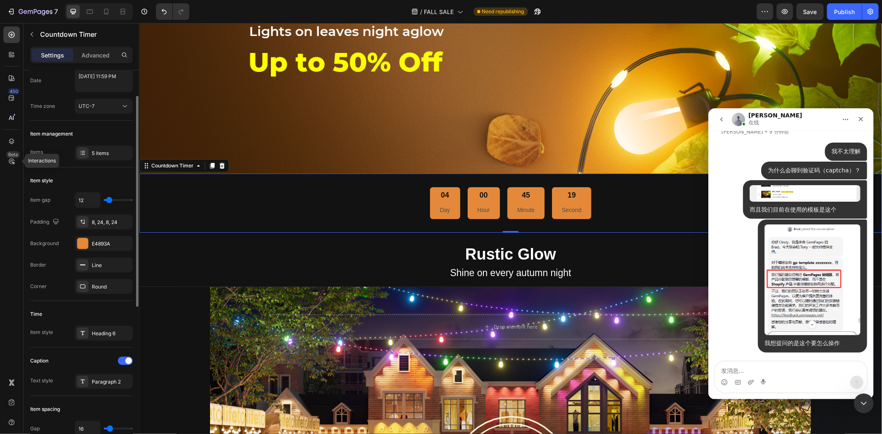
type input "15"
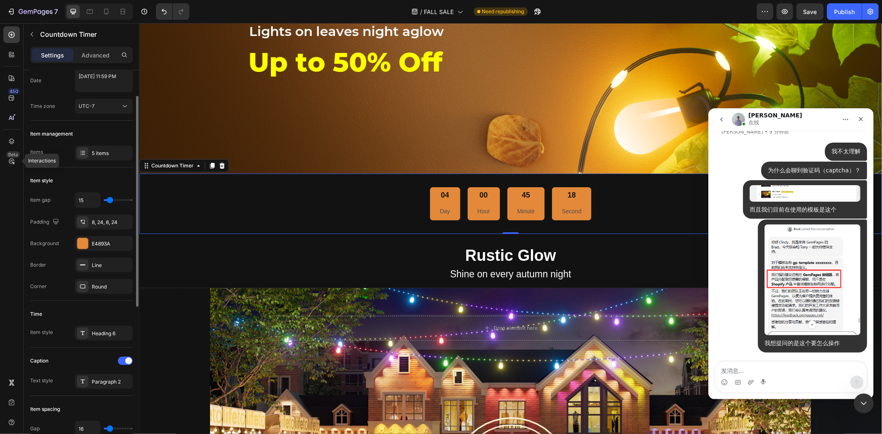
type input "10"
type input "5"
type input "0"
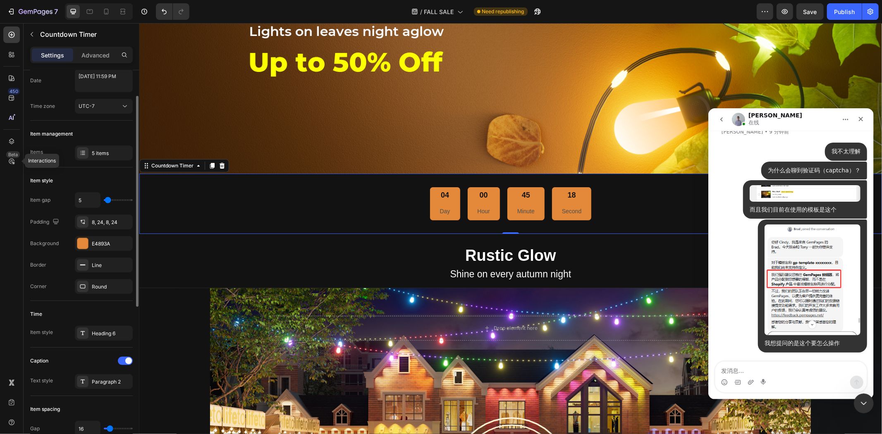
type input "0"
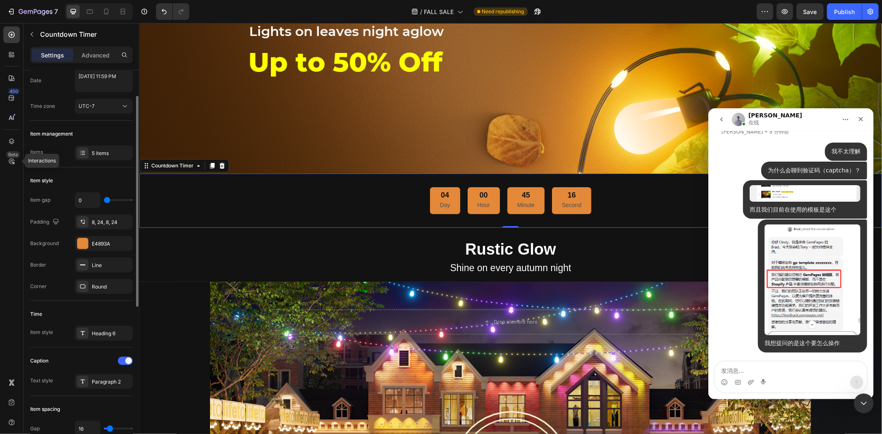
drag, startPoint x: 108, startPoint y: 199, endPoint x: 100, endPoint y: 201, distance: 8.2
click at [104, 201] on input "range" at bounding box center [118, 200] width 29 height 2
click at [114, 177] on div "Item style" at bounding box center [81, 180] width 103 height 13
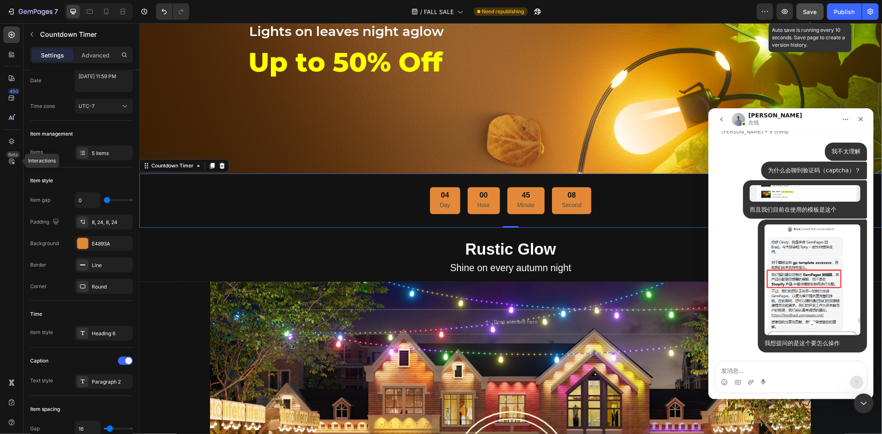
click at [808, 10] on span "Save" at bounding box center [811, 11] width 14 height 7
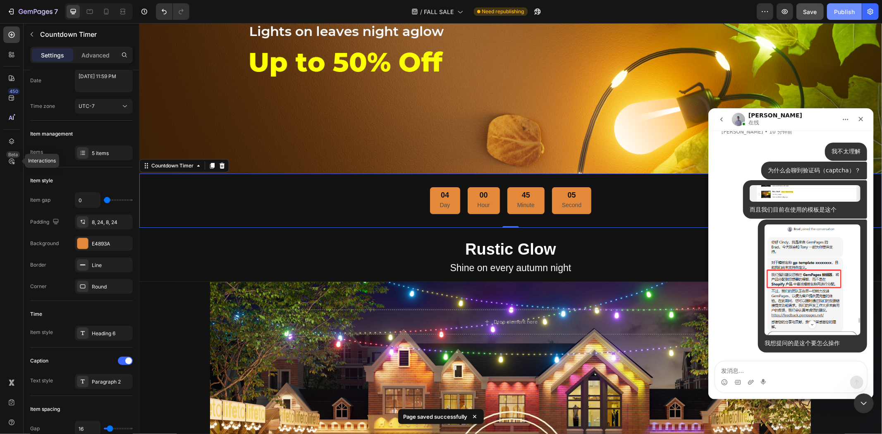
click at [843, 7] on div "Publish" at bounding box center [845, 11] width 21 height 9
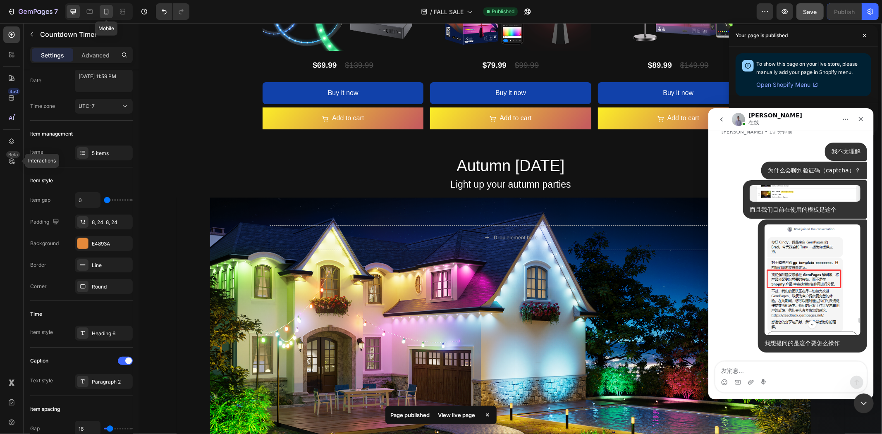
click at [103, 11] on icon at bounding box center [106, 11] width 8 height 8
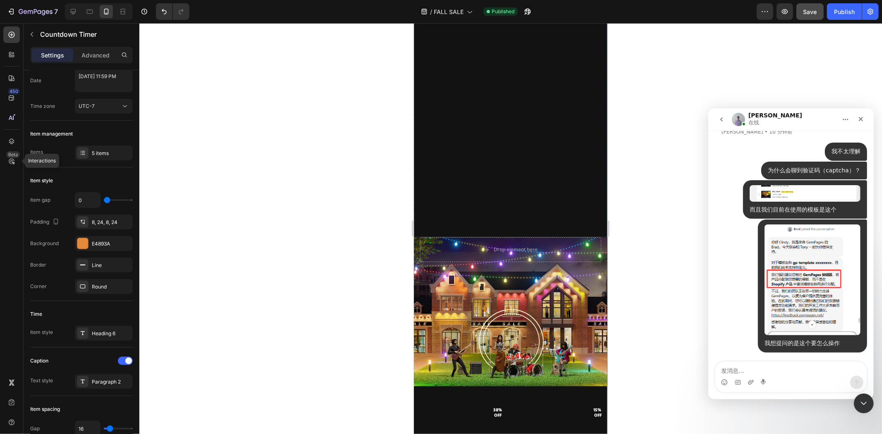
scroll to position [57, 0]
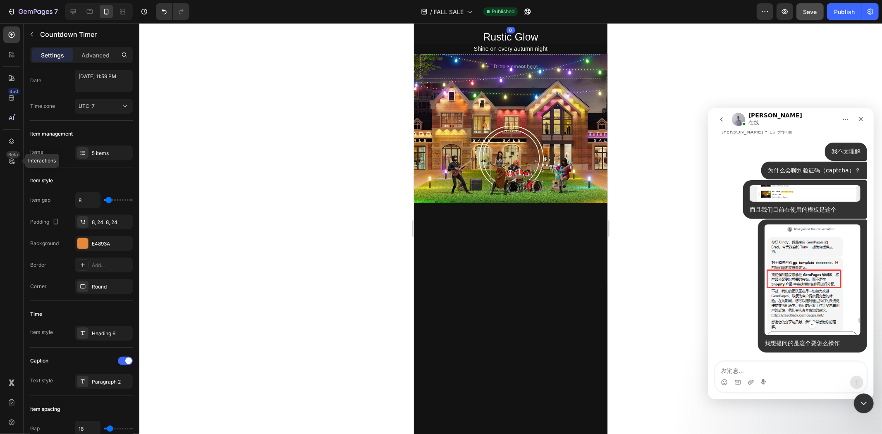
click at [425, 17] on div "04 Day 00 Hour 44 Minute 47 Second" at bounding box center [510, 2] width 180 height 27
type input "0"
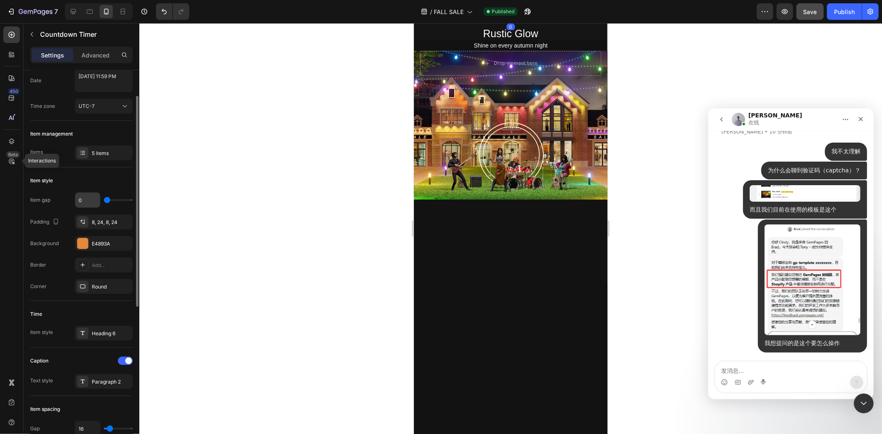
type input "0"
click at [104, 199] on input "range" at bounding box center [118, 200] width 29 height 2
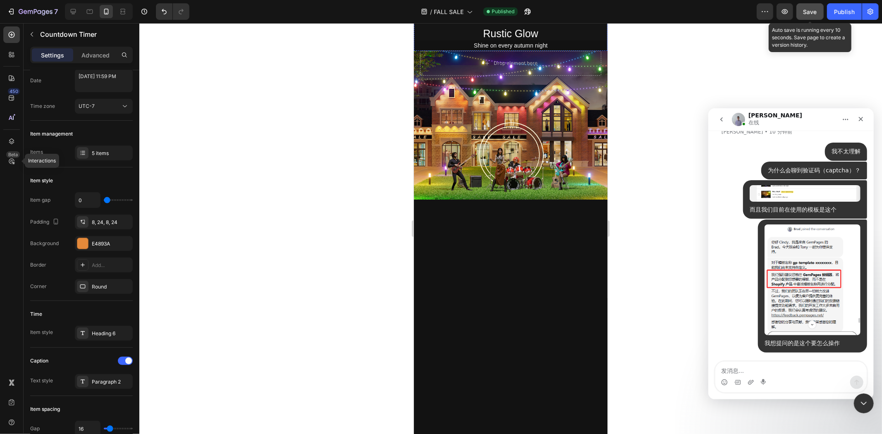
click at [813, 10] on span "Save" at bounding box center [811, 11] width 14 height 7
click at [840, 10] on div "Publish" at bounding box center [845, 11] width 21 height 9
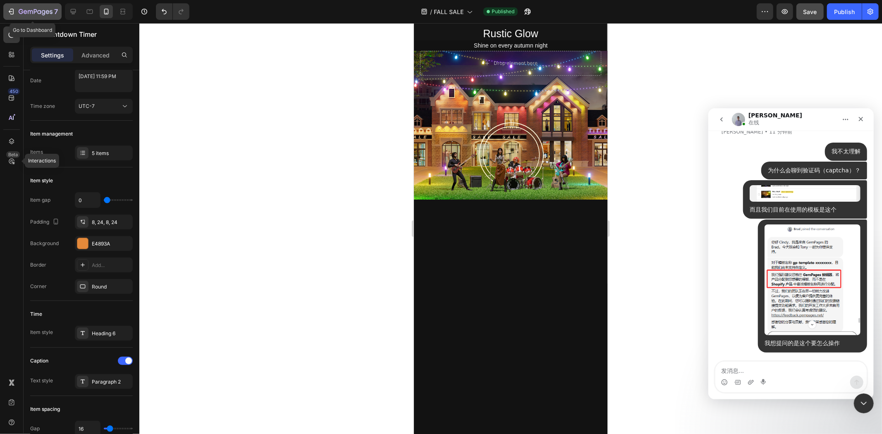
click at [28, 10] on icon "button" at bounding box center [36, 12] width 34 height 7
